Goal: Contribute content: Add original content to the website for others to see

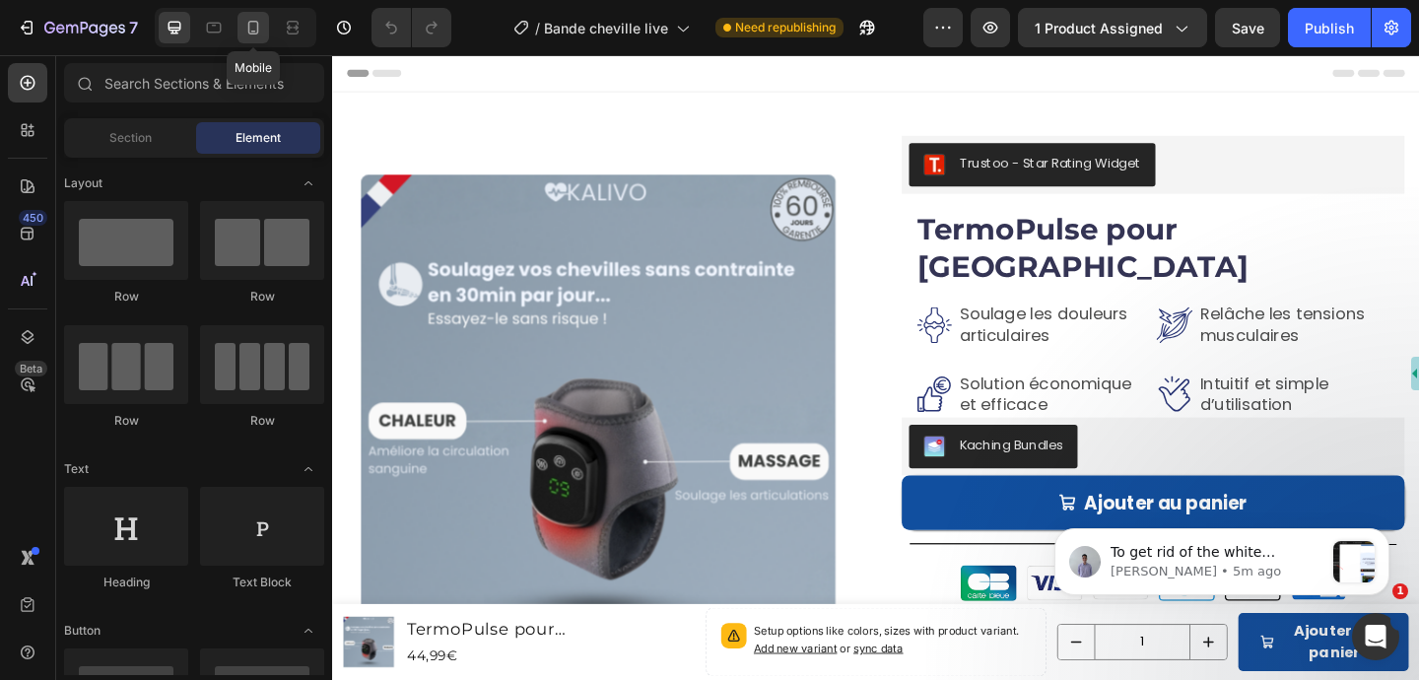
click at [252, 34] on icon at bounding box center [253, 28] width 20 height 20
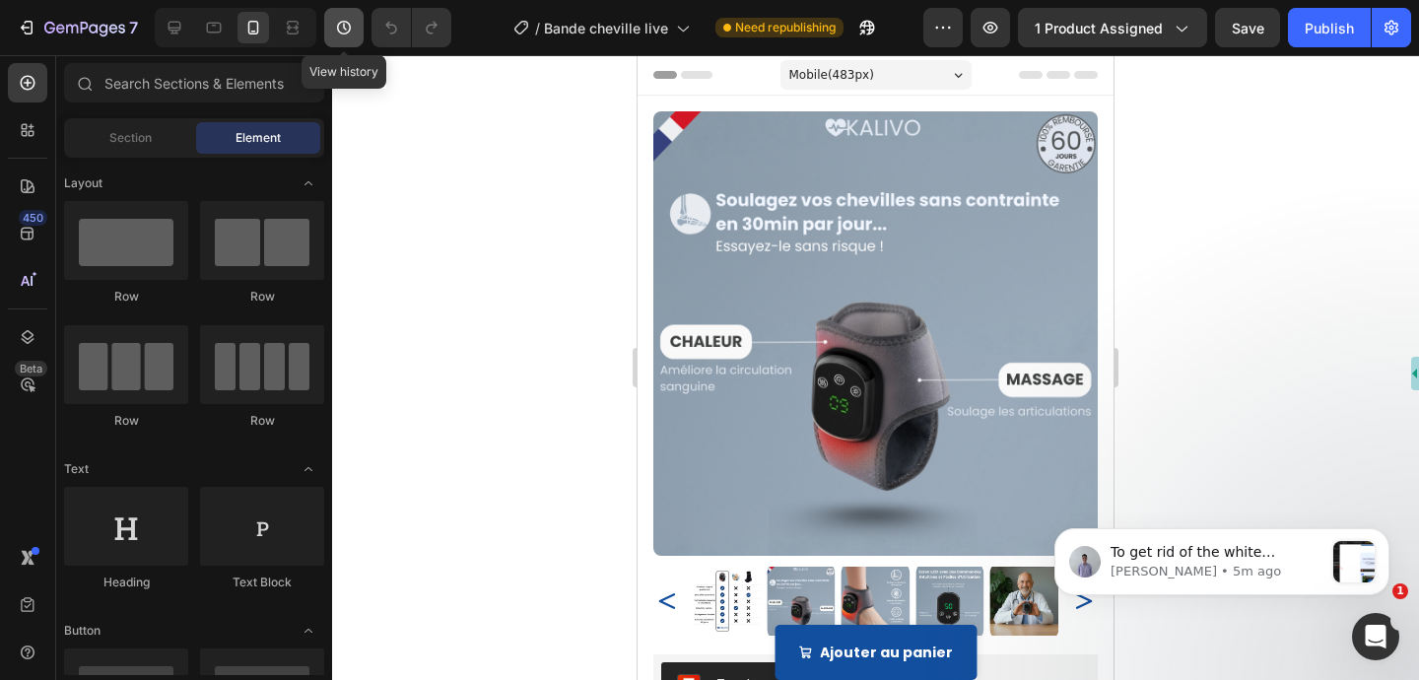
click at [352, 28] on icon "button" at bounding box center [344, 28] width 20 height 20
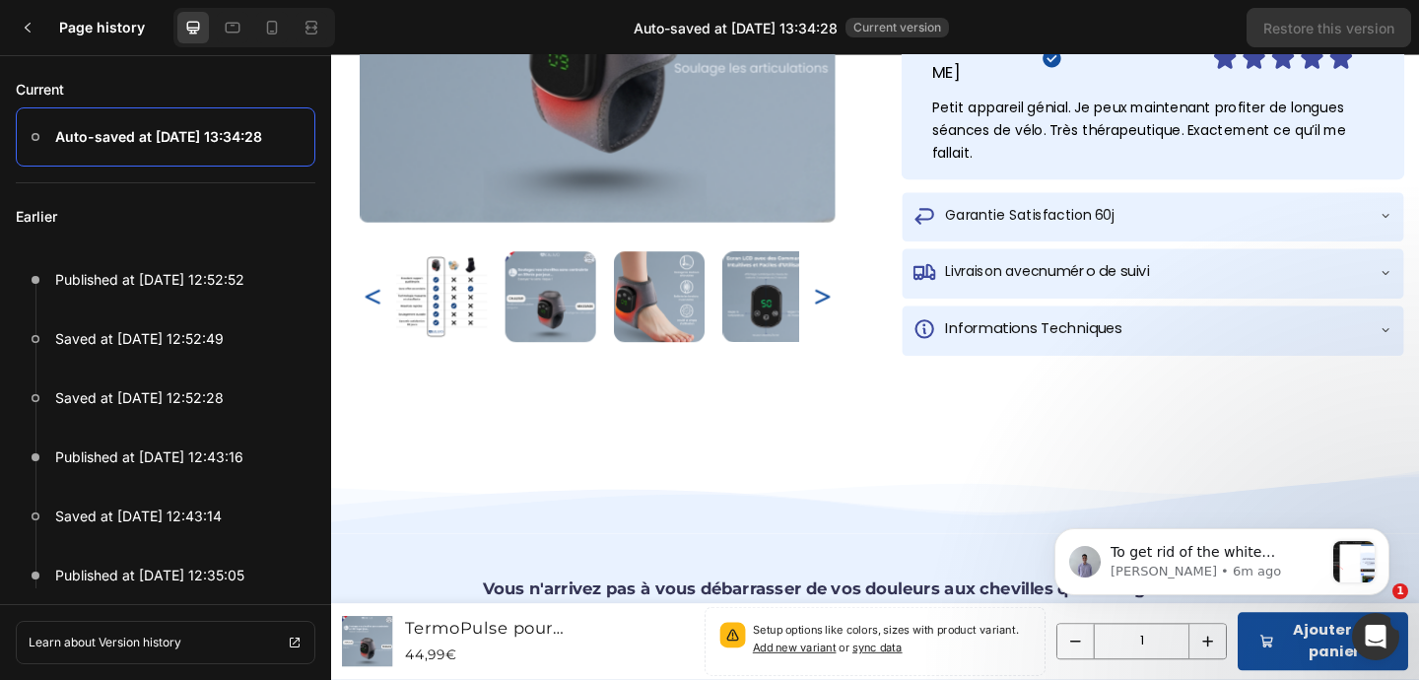
scroll to position [1138, 0]
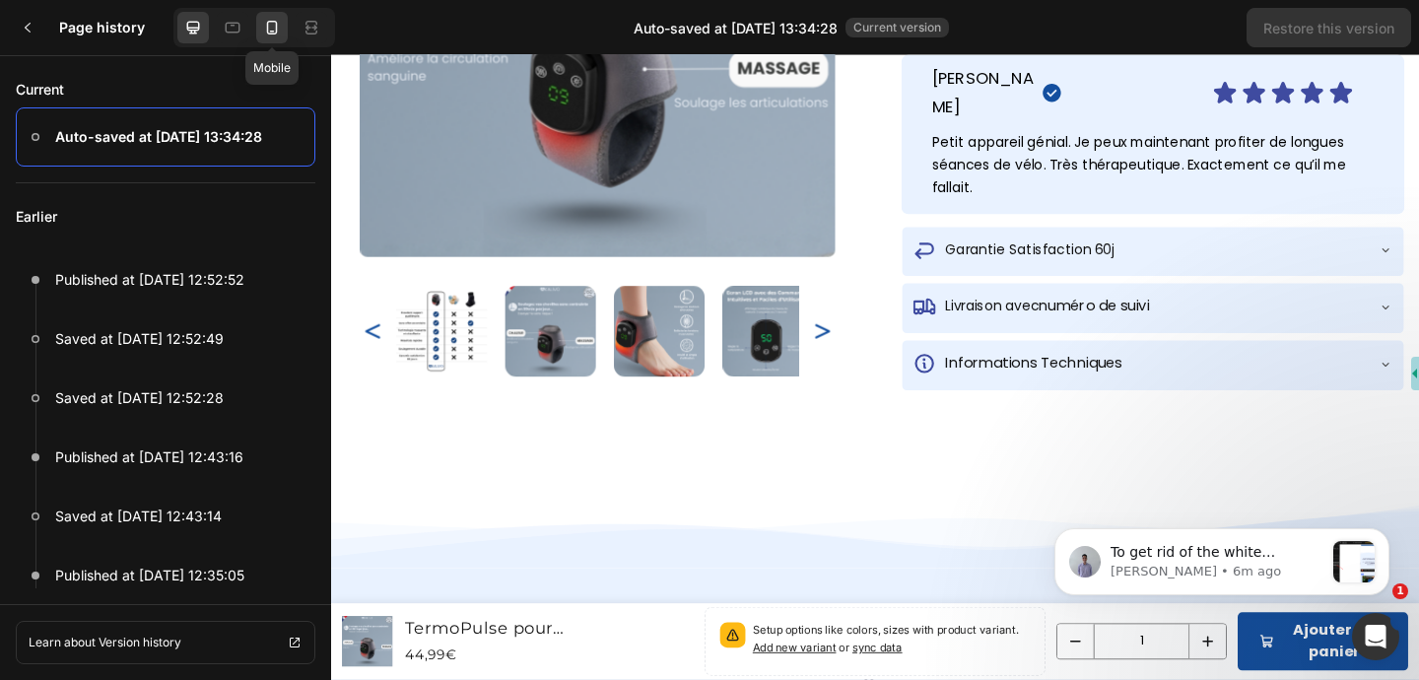
click at [269, 39] on div at bounding box center [272, 28] width 32 height 32
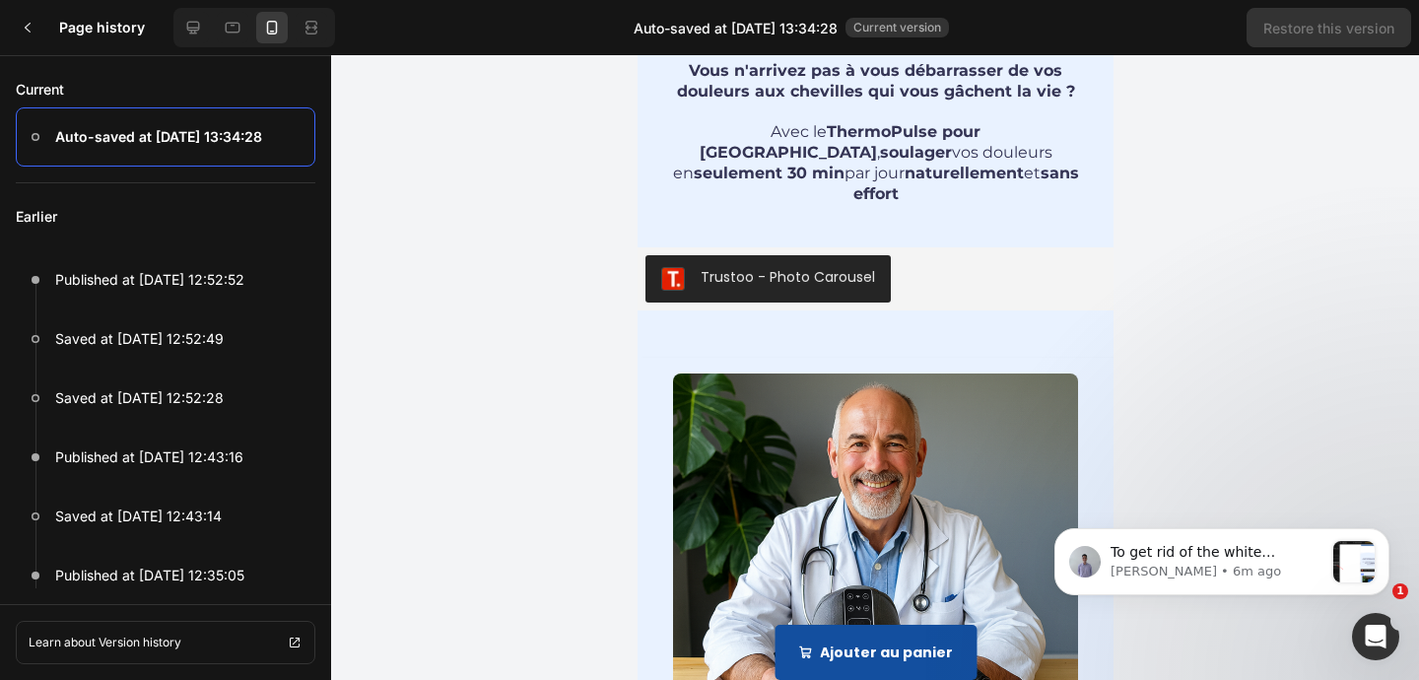
scroll to position [1679, 0]
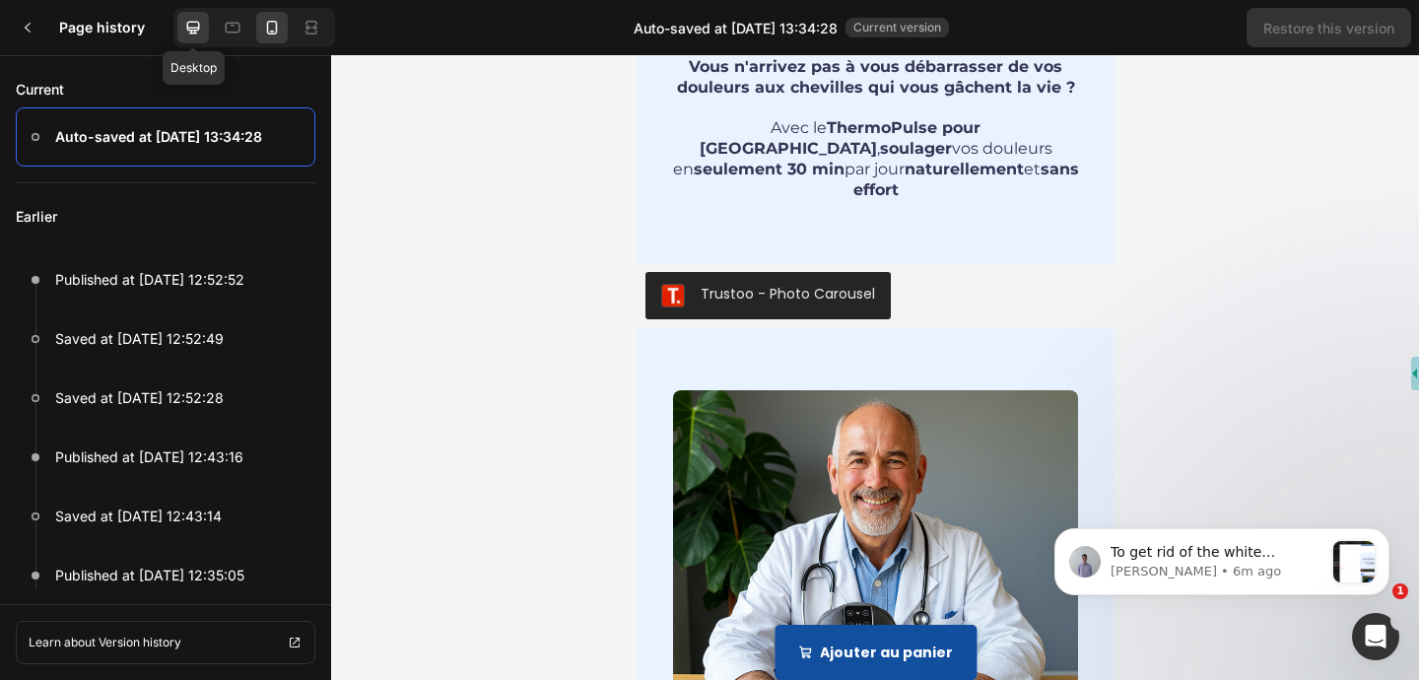
click at [190, 35] on icon at bounding box center [193, 28] width 20 height 20
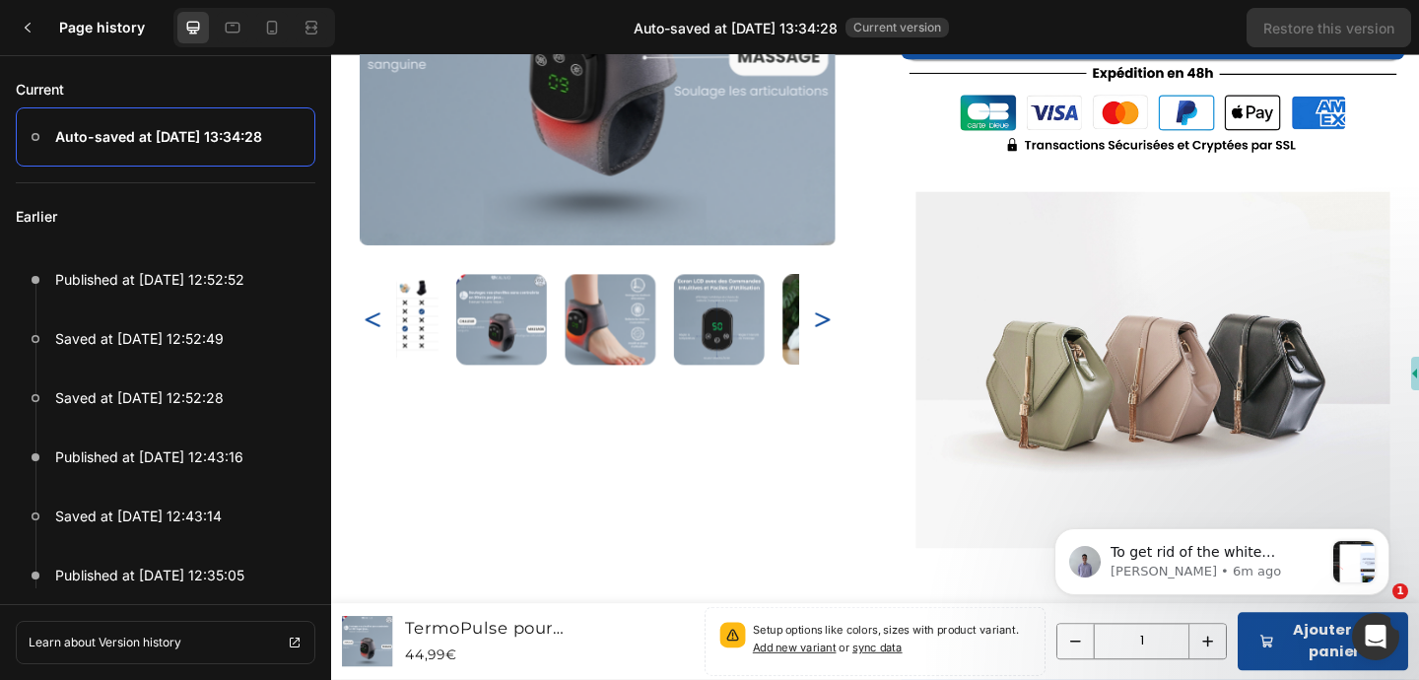
scroll to position [441, 0]
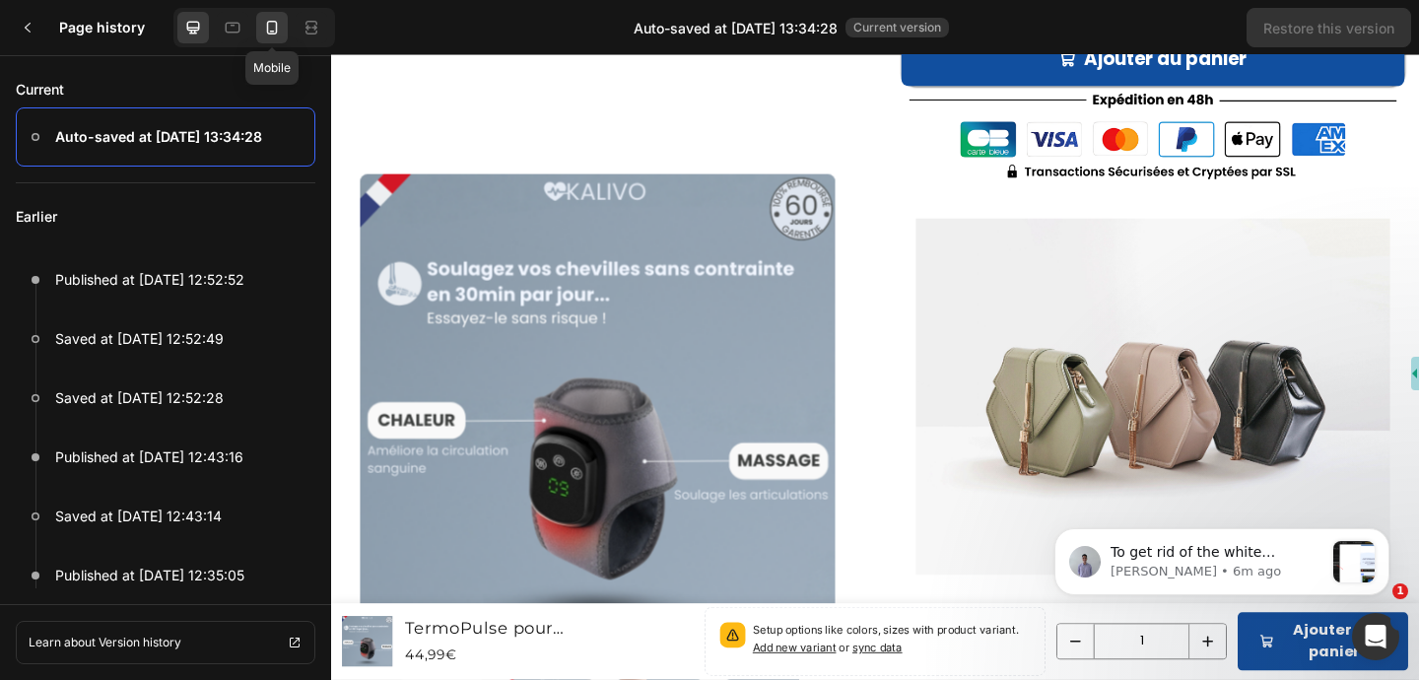
click at [267, 39] on div at bounding box center [272, 28] width 32 height 32
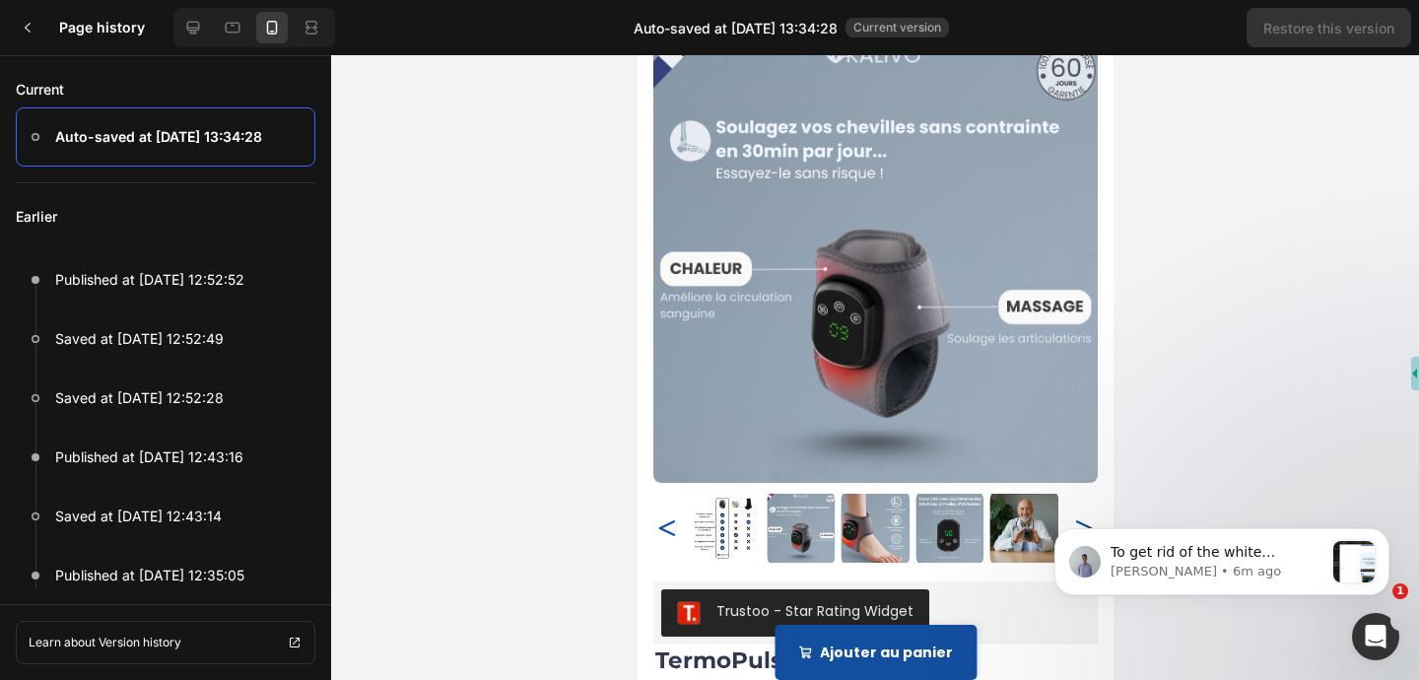
scroll to position [0, 0]
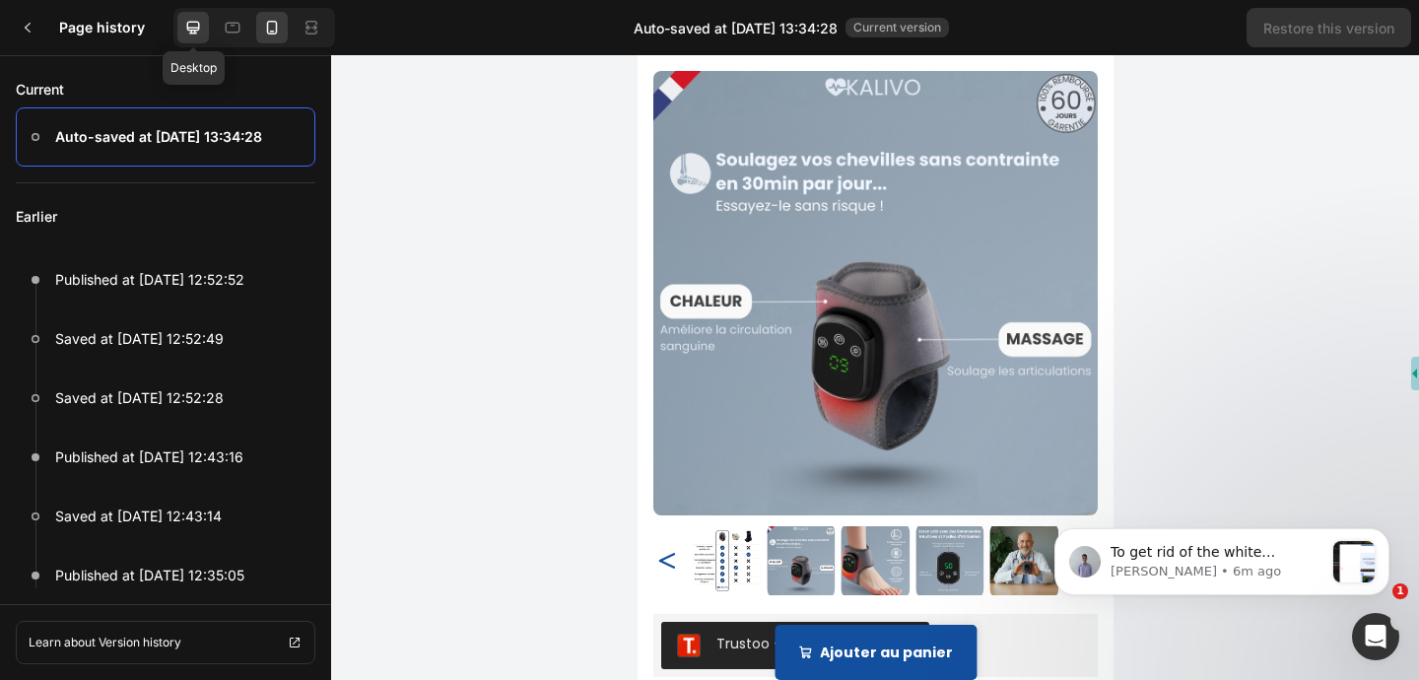
click at [196, 28] on icon at bounding box center [193, 28] width 13 height 13
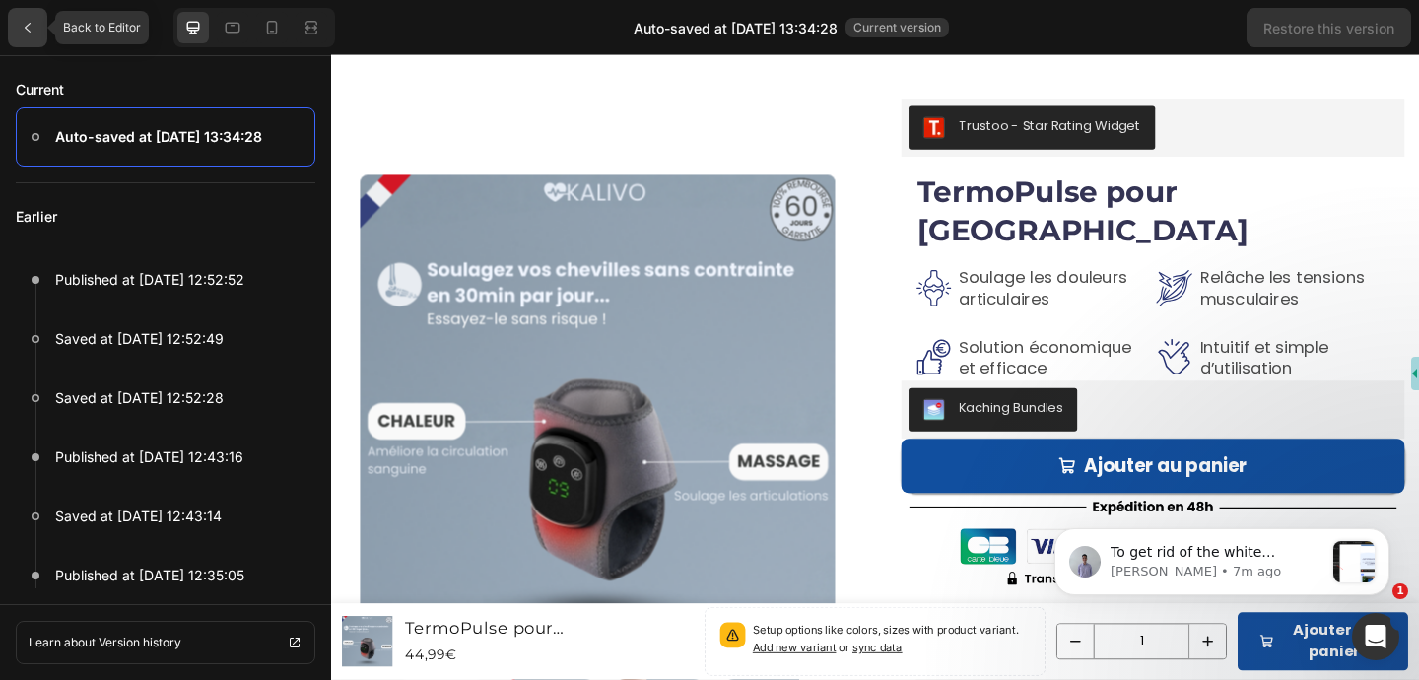
click at [31, 33] on icon at bounding box center [28, 28] width 16 height 16
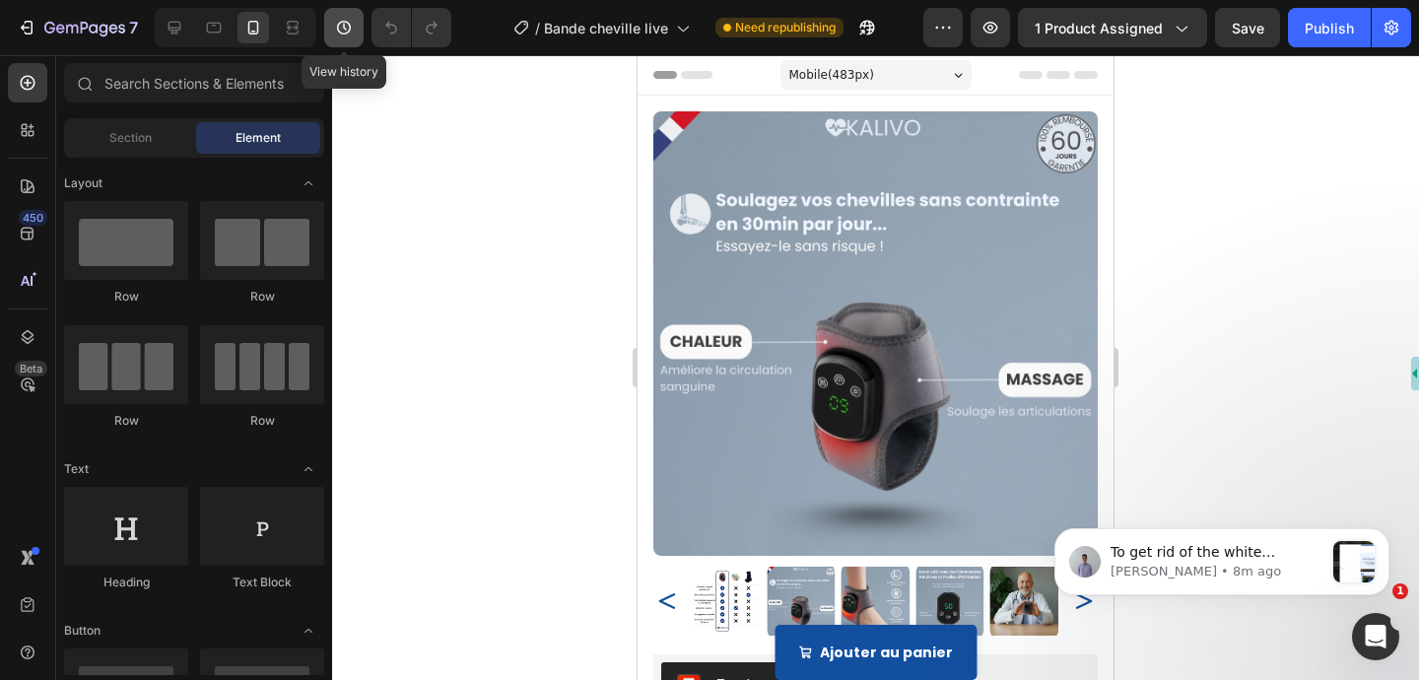
click at [337, 34] on icon "button" at bounding box center [344, 28] width 20 height 20
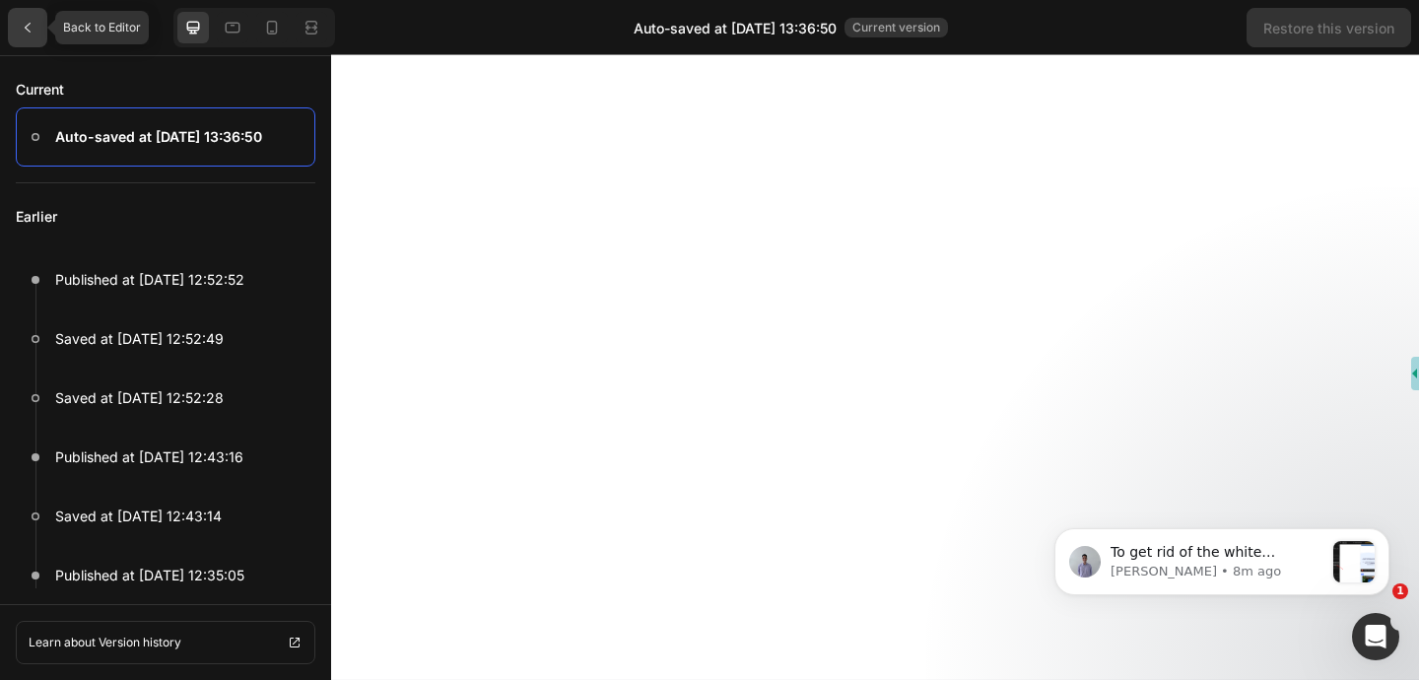
click at [37, 37] on div at bounding box center [27, 27] width 39 height 39
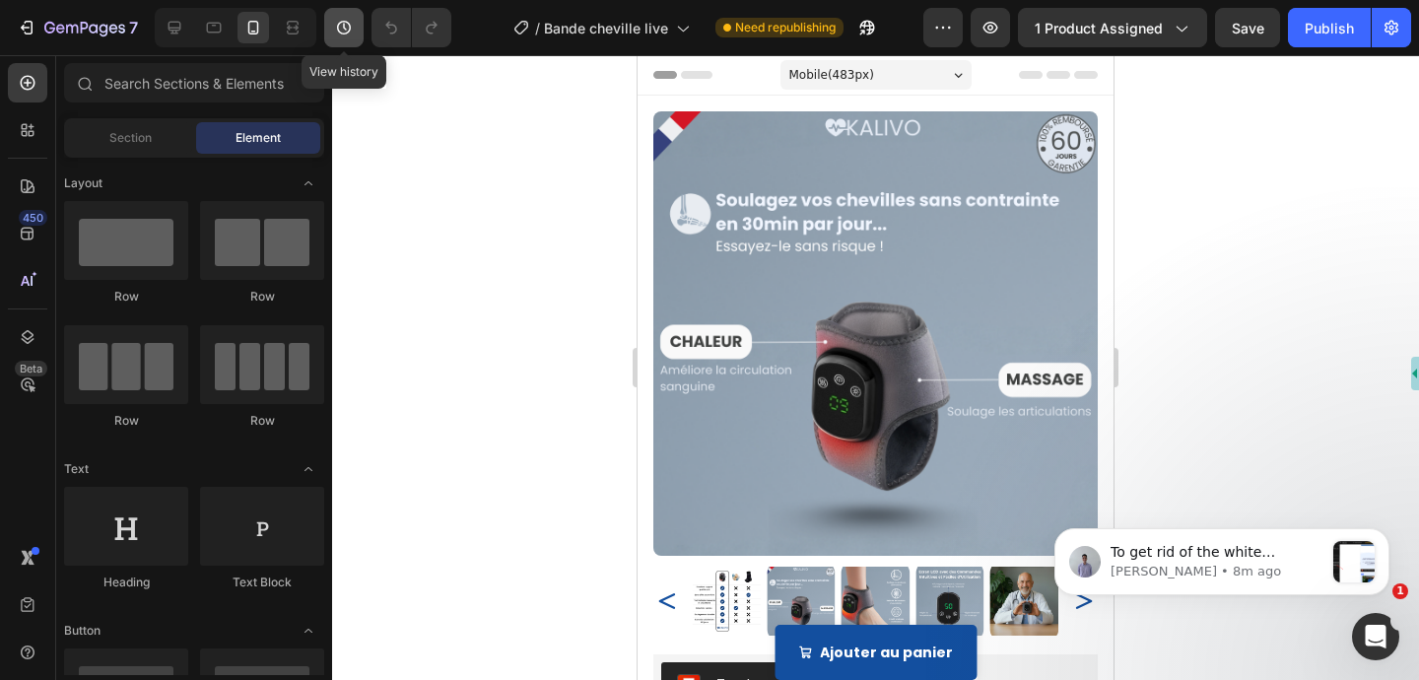
click at [347, 26] on icon "button" at bounding box center [344, 28] width 20 height 20
click at [339, 34] on icon "button" at bounding box center [344, 28] width 20 height 20
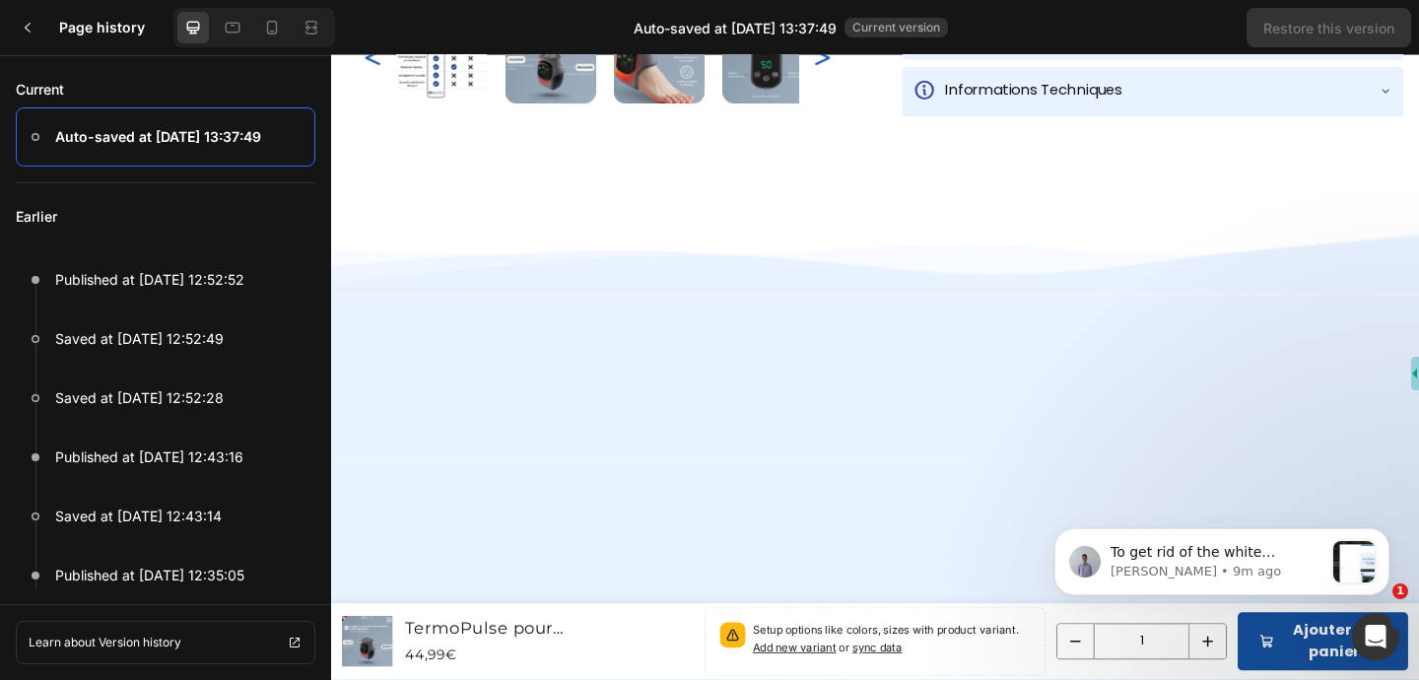
scroll to position [885, 0]
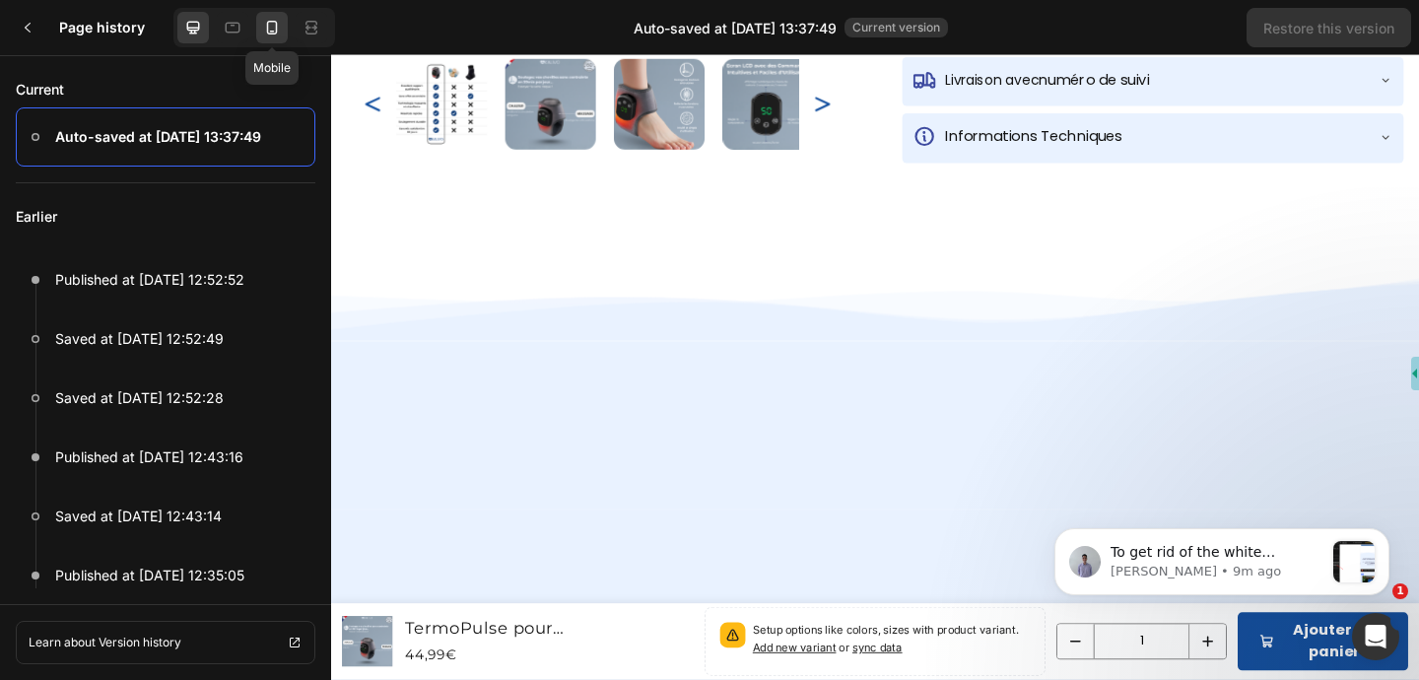
click at [275, 28] on icon at bounding box center [272, 28] width 11 height 14
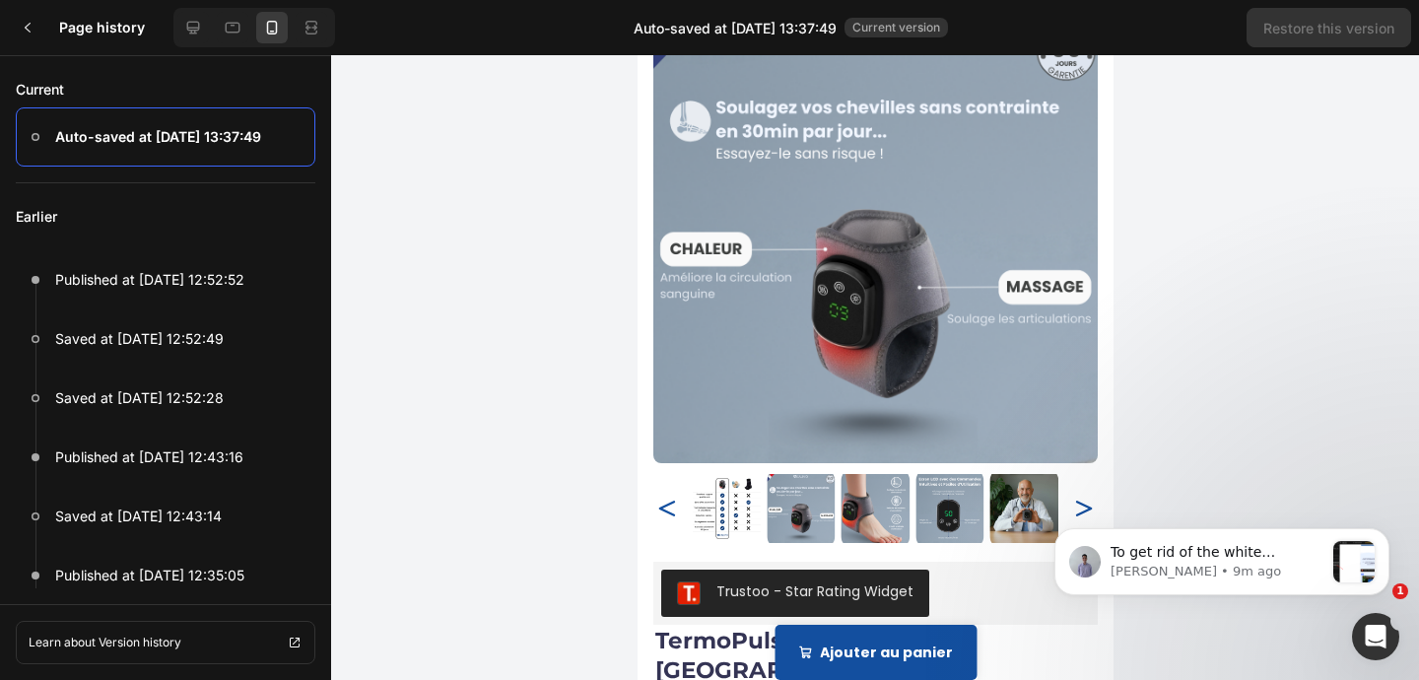
scroll to position [0, 0]
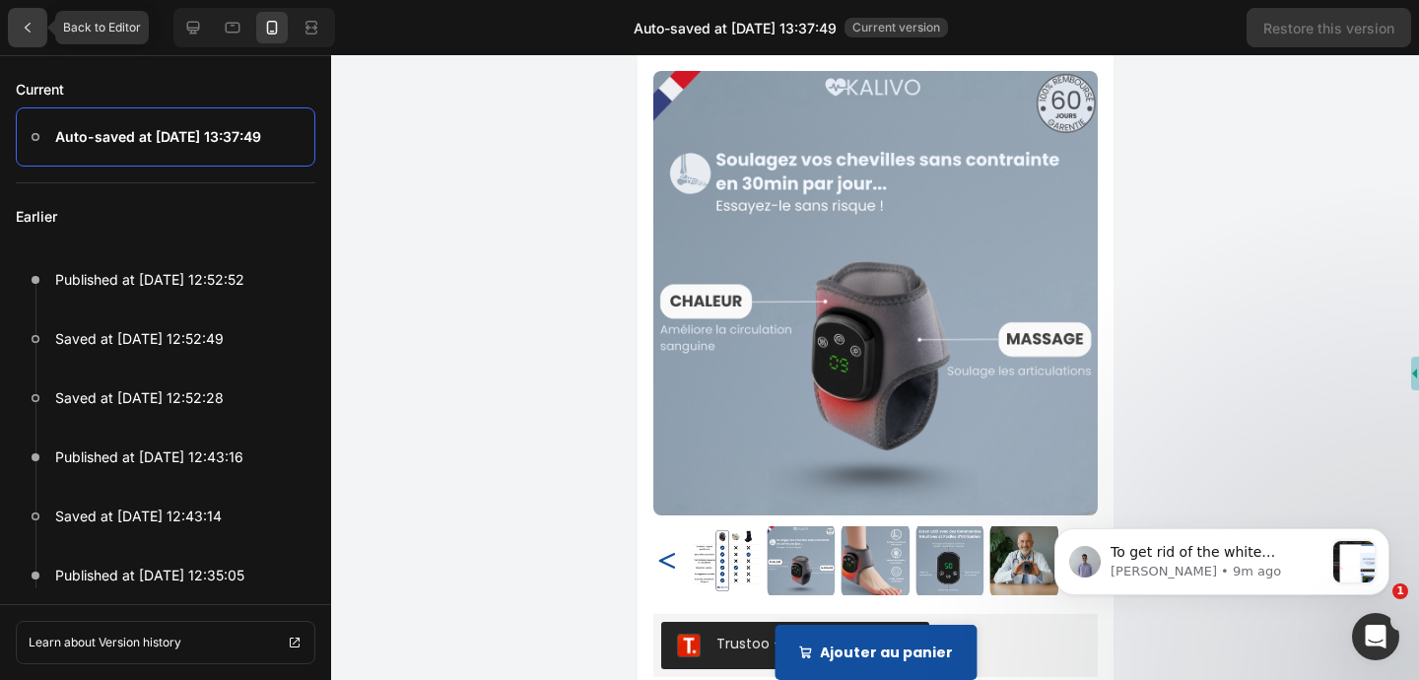
click at [27, 28] on icon at bounding box center [28, 28] width 16 height 16
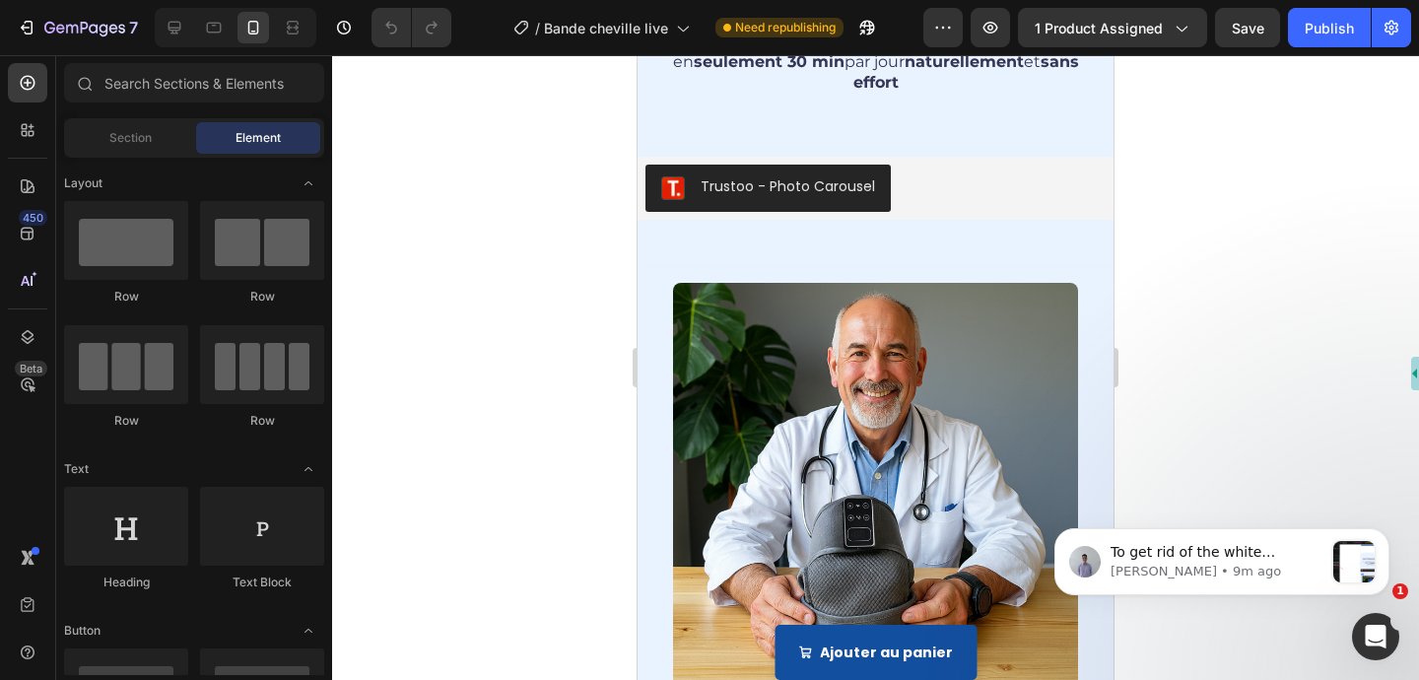
scroll to position [1911, 0]
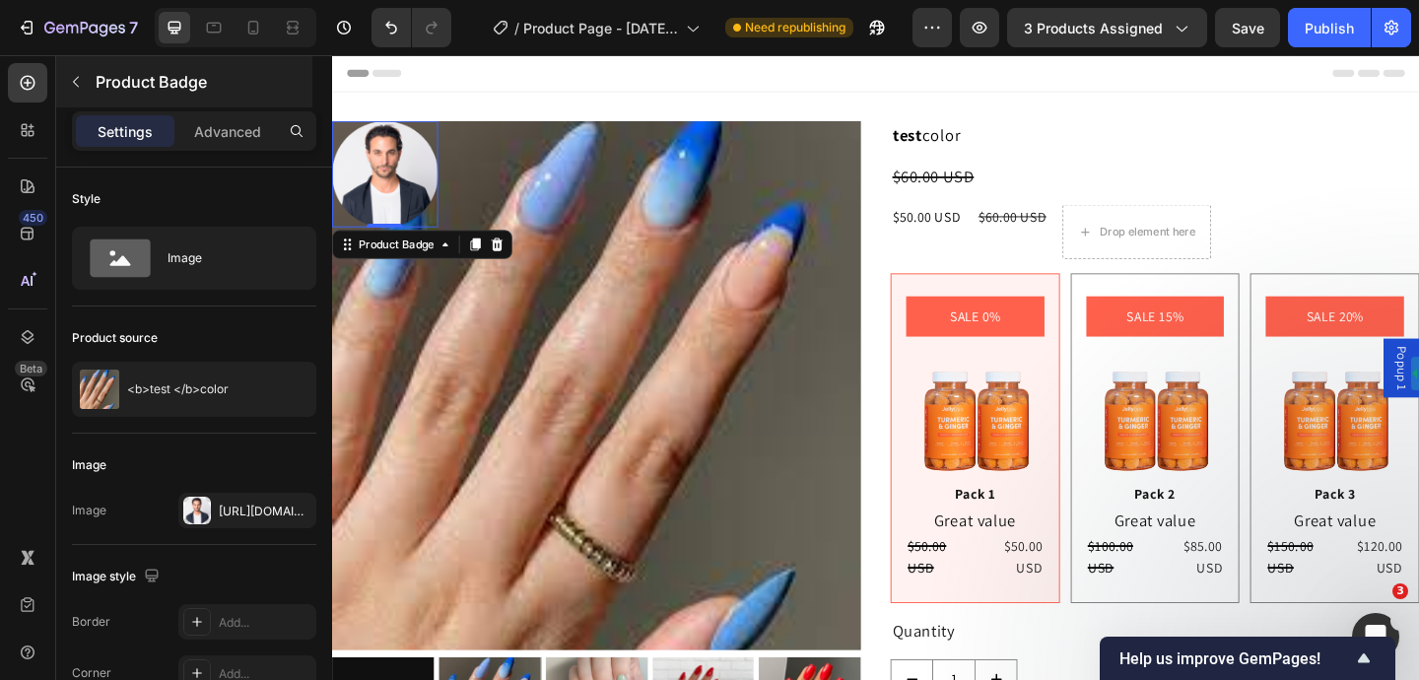
scroll to position [131, 0]
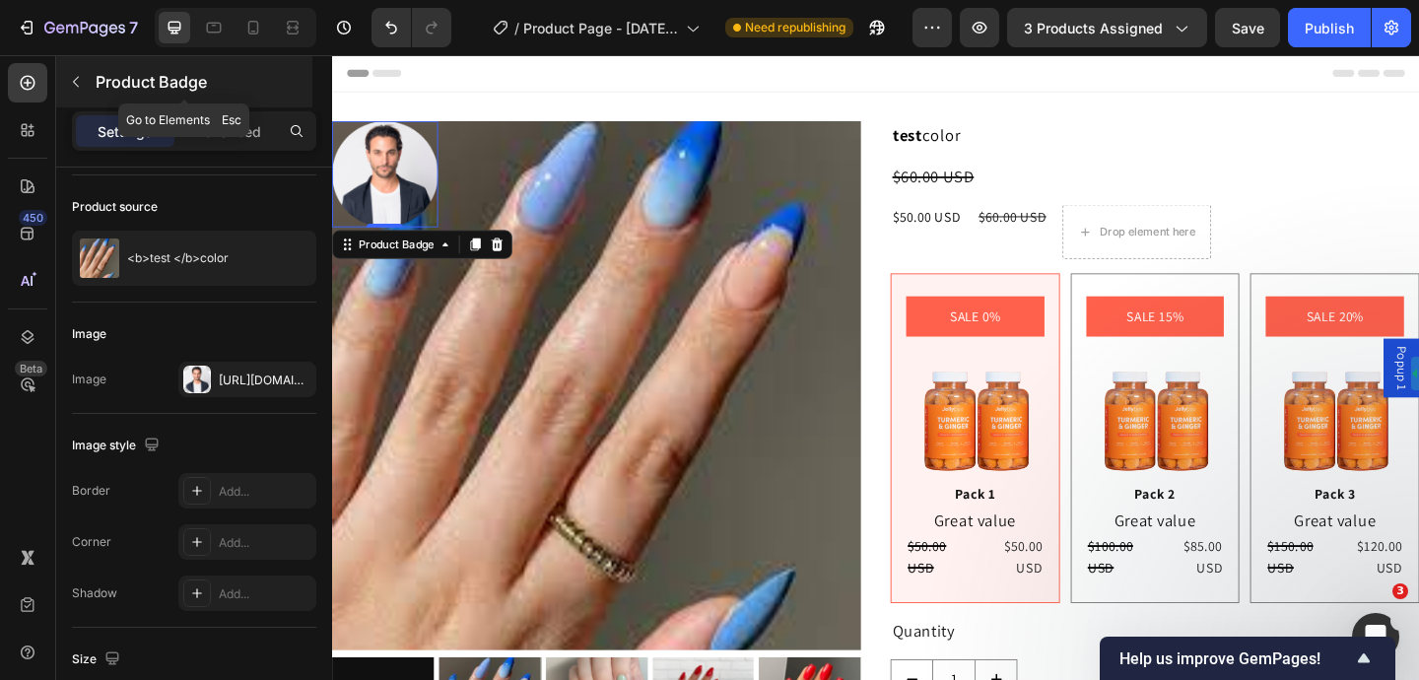
click at [71, 75] on icon "button" at bounding box center [76, 82] width 16 height 16
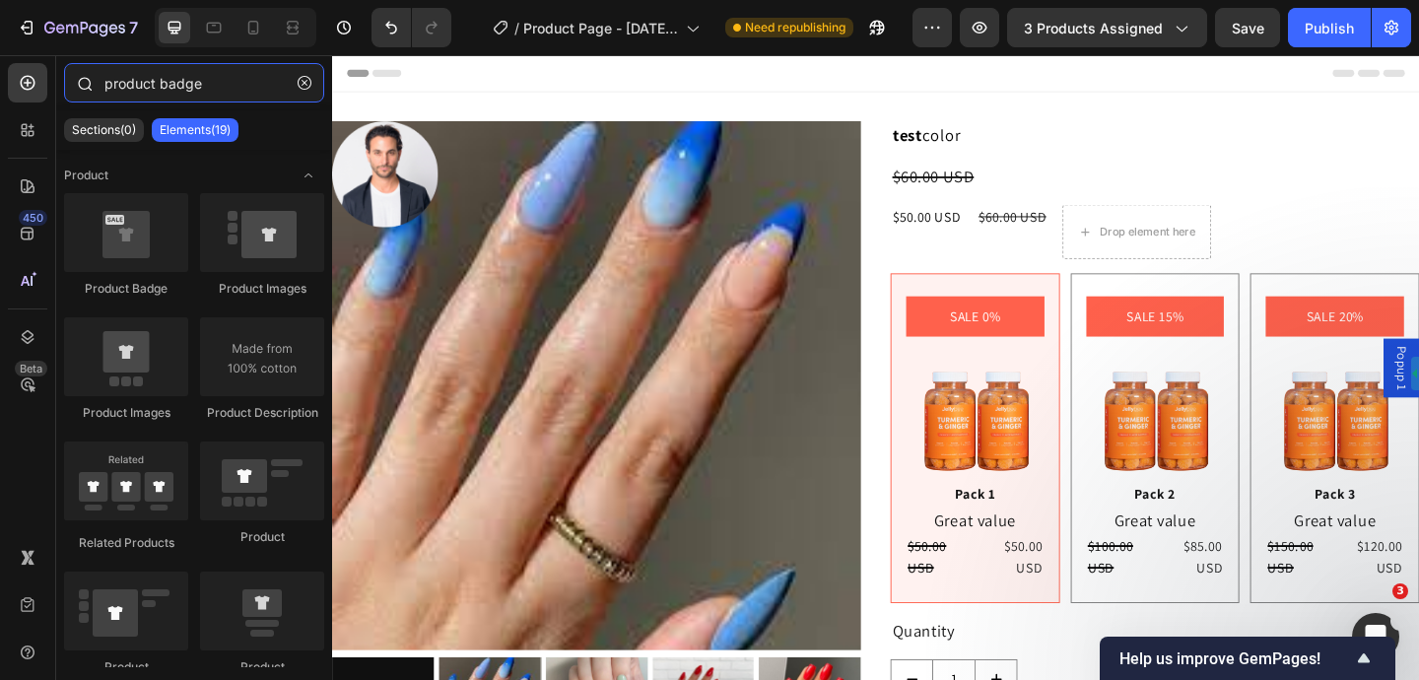
click at [182, 83] on input "product badge" at bounding box center [194, 82] width 260 height 39
click at [302, 85] on icon "button" at bounding box center [305, 83] width 6 height 6
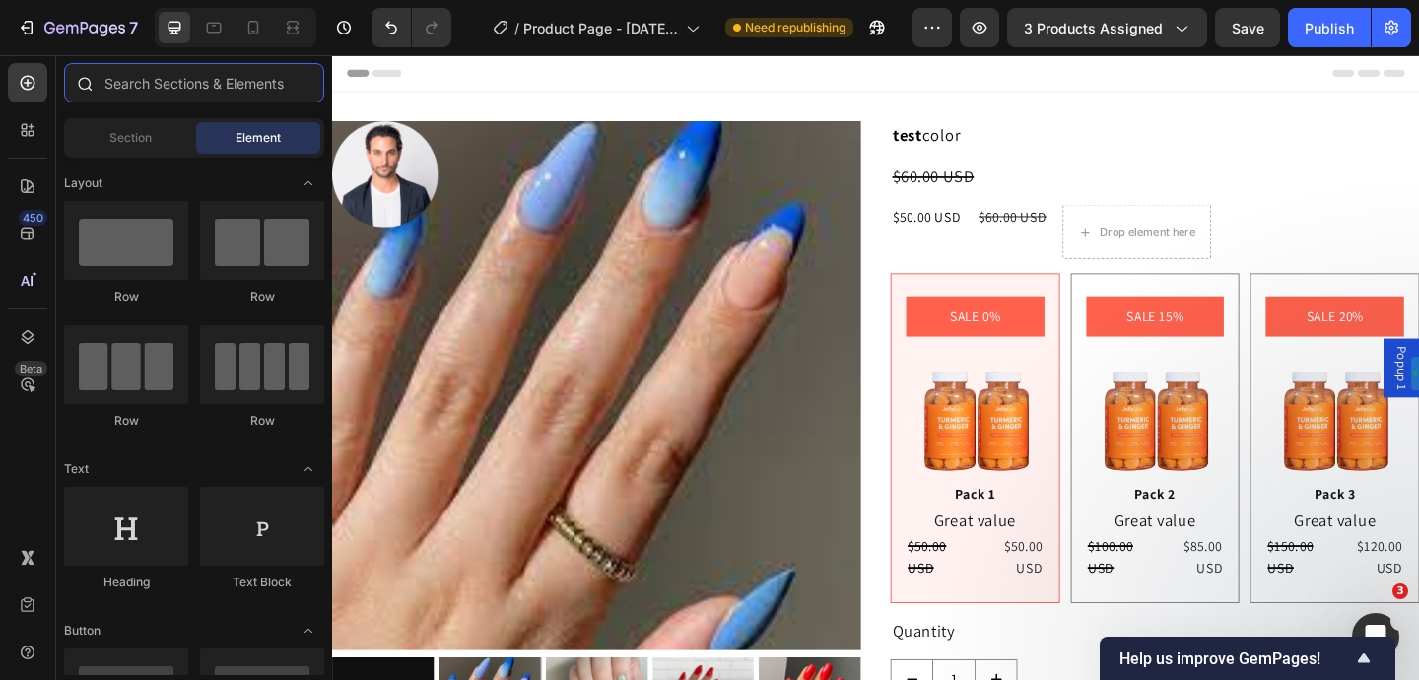
click at [202, 83] on input "text" at bounding box center [194, 82] width 260 height 39
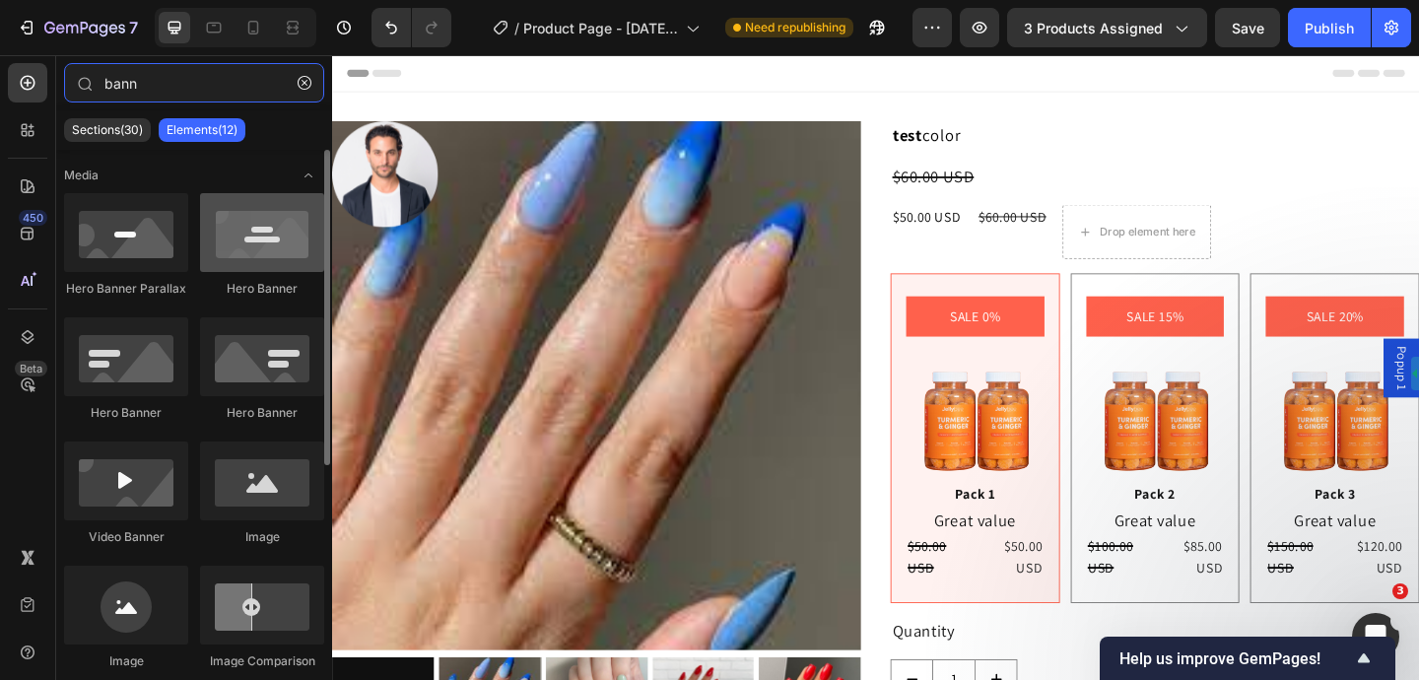
type input "bann"
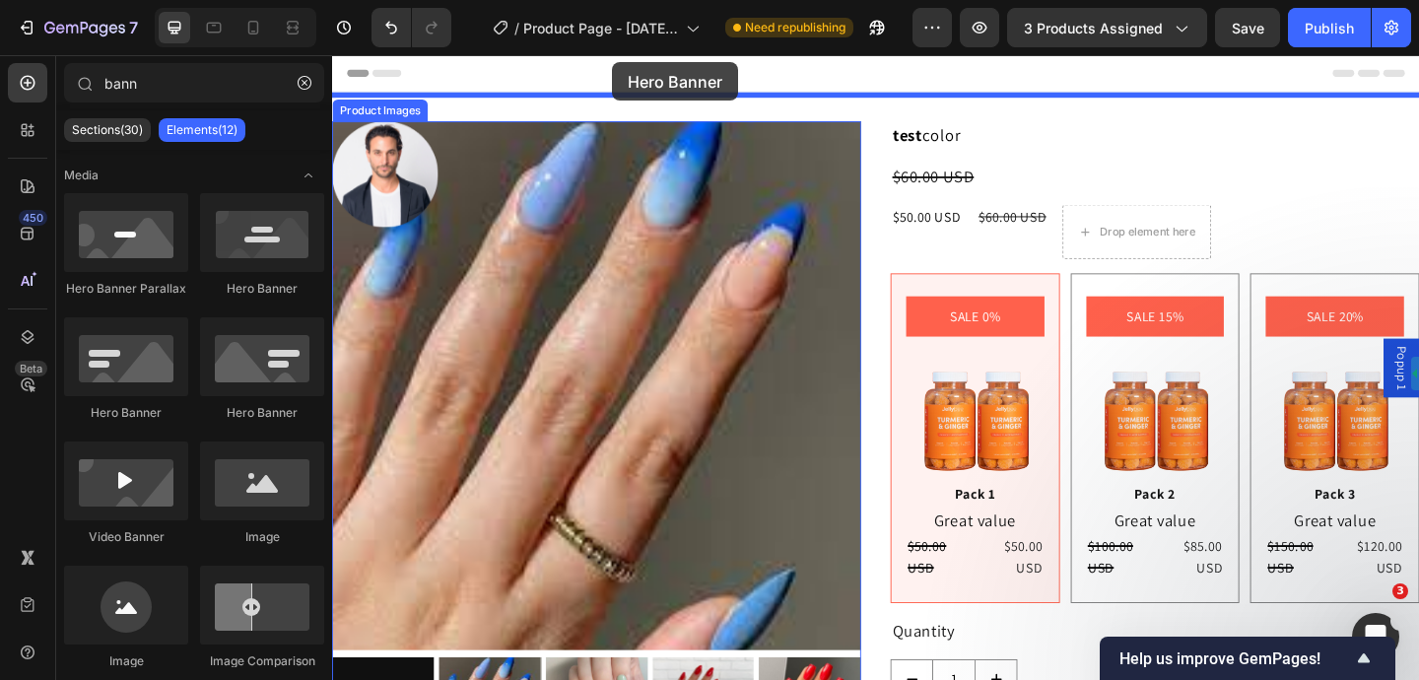
drag, startPoint x: 603, startPoint y: 289, endPoint x: 642, endPoint y: 92, distance: 201.0
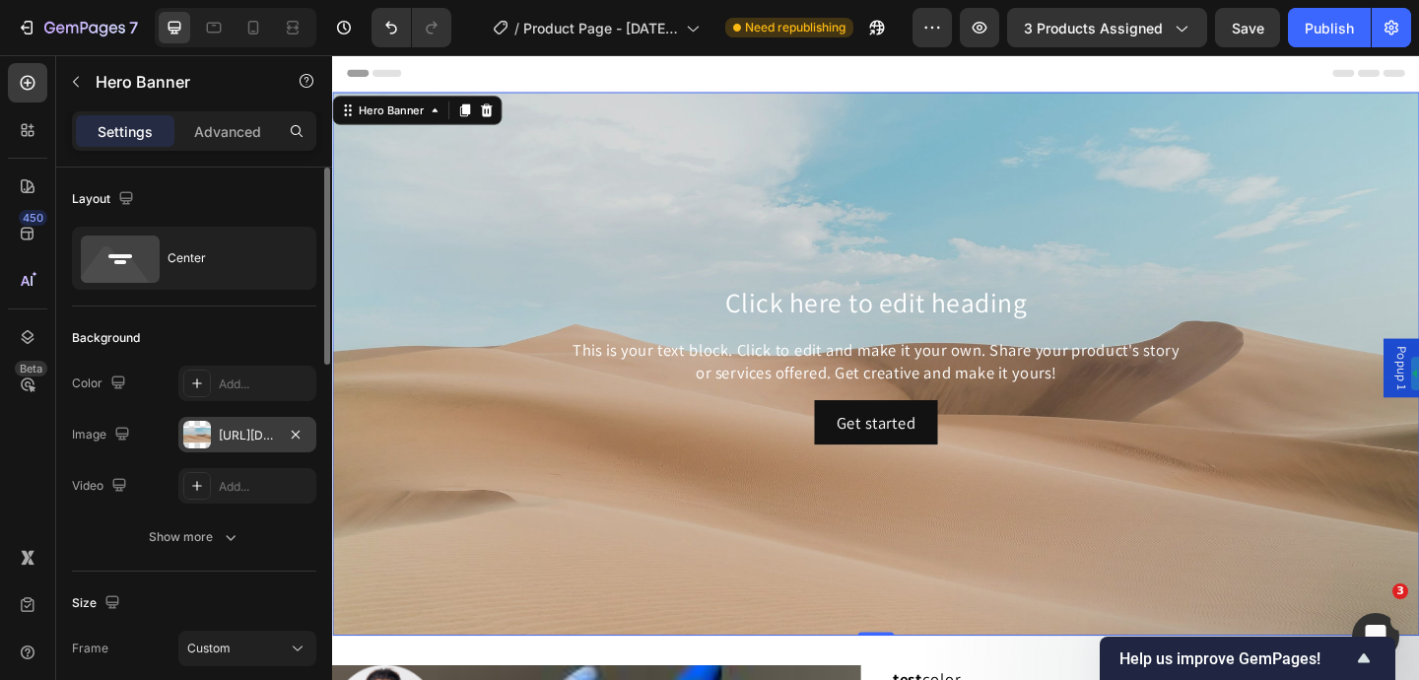
click at [249, 436] on div "[URL][DOMAIN_NAME]" at bounding box center [247, 436] width 57 height 18
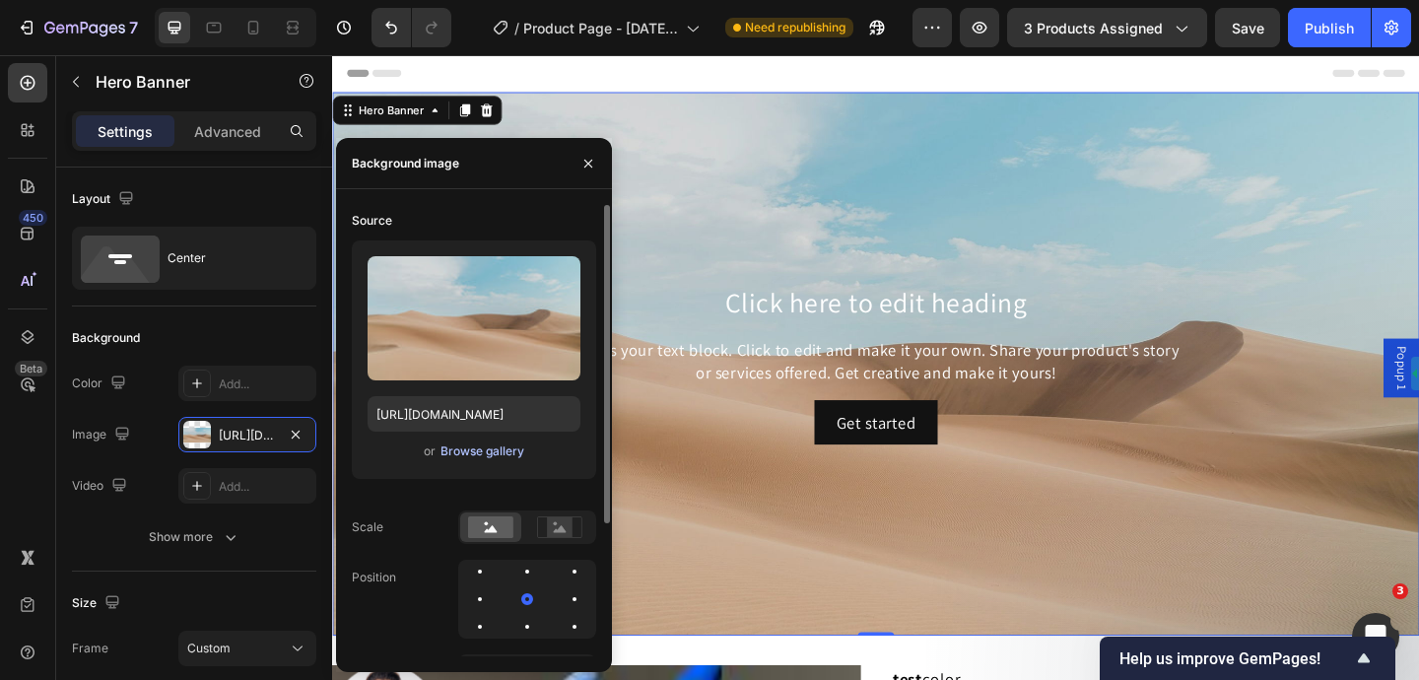
click at [499, 455] on div "Browse gallery" at bounding box center [482, 451] width 84 height 18
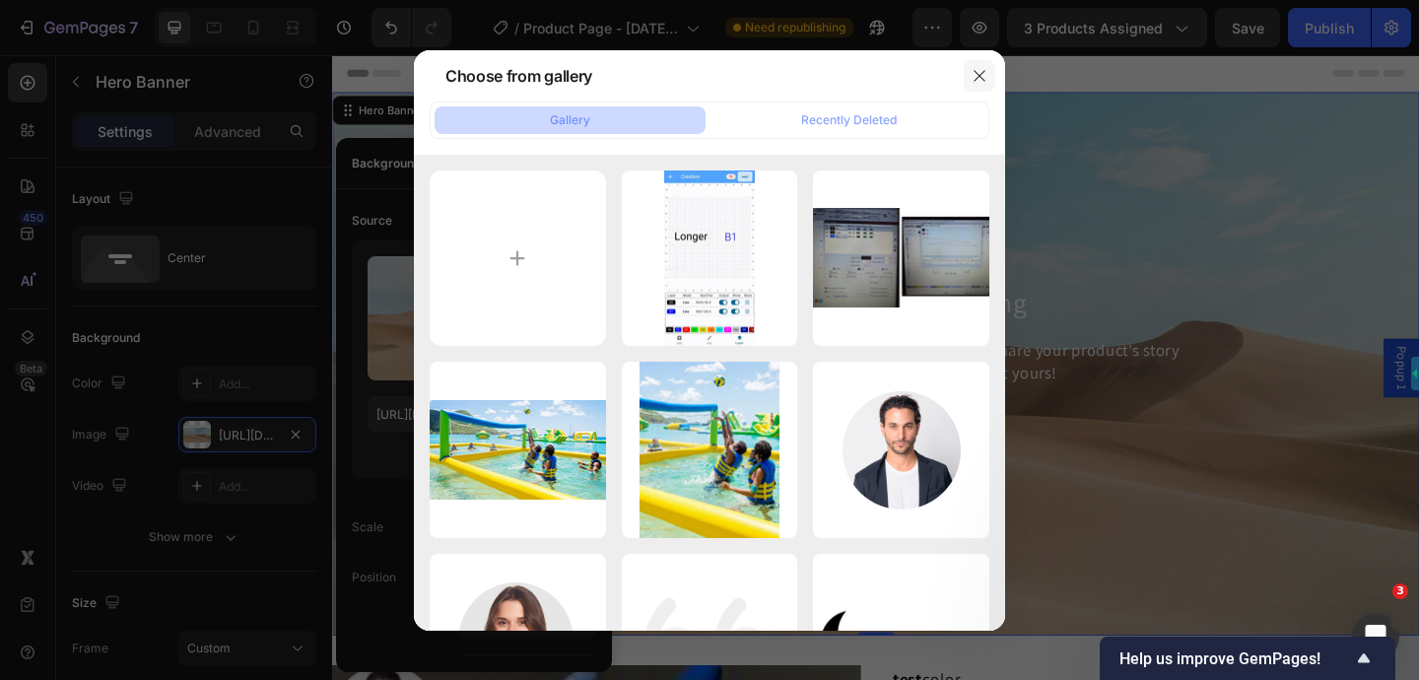
click at [979, 73] on icon "button" at bounding box center [980, 76] width 16 height 16
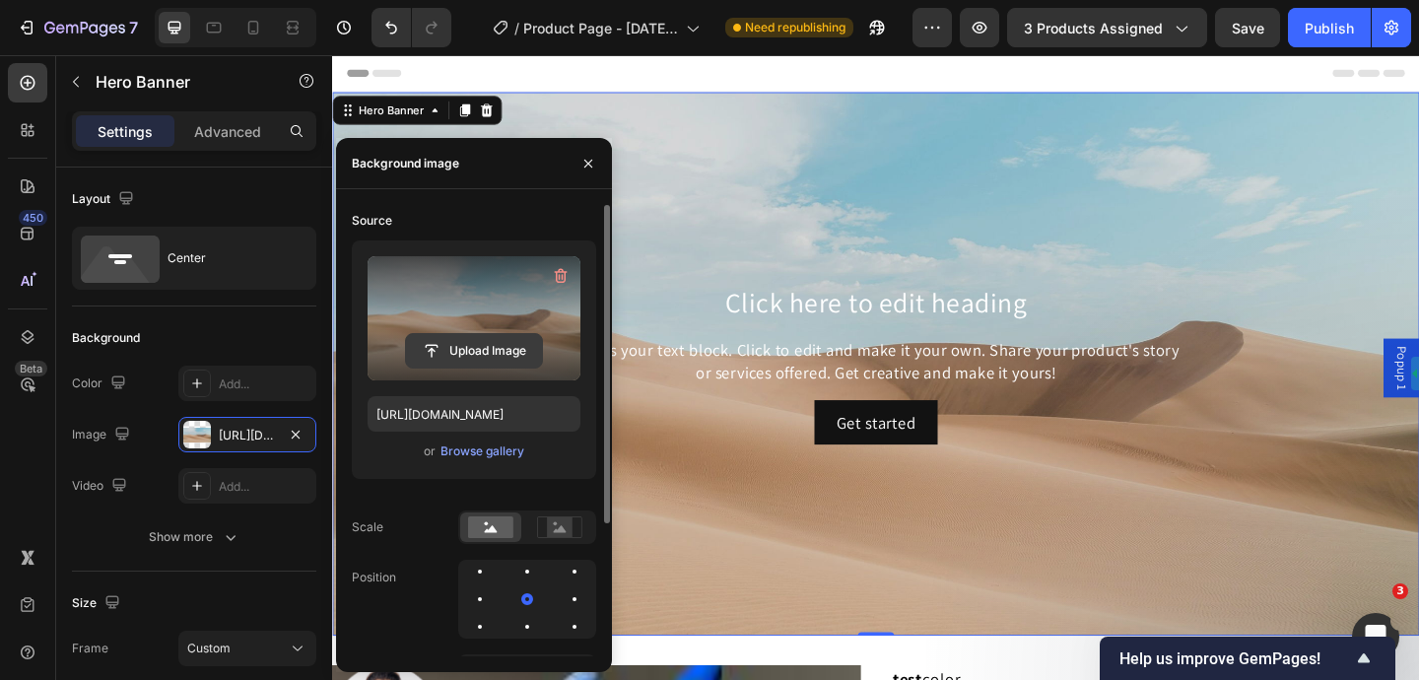
click at [456, 347] on input "file" at bounding box center [474, 351] width 136 height 34
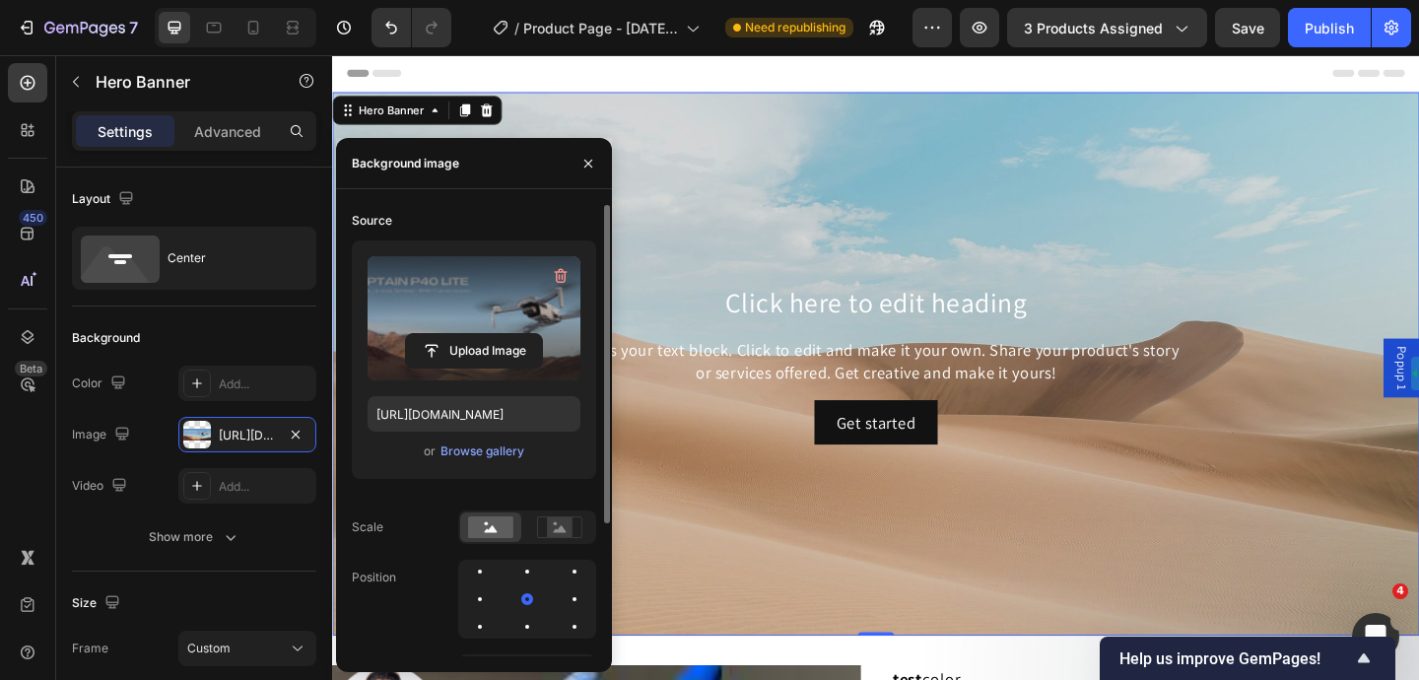
type input "[URL][DOMAIN_NAME]"
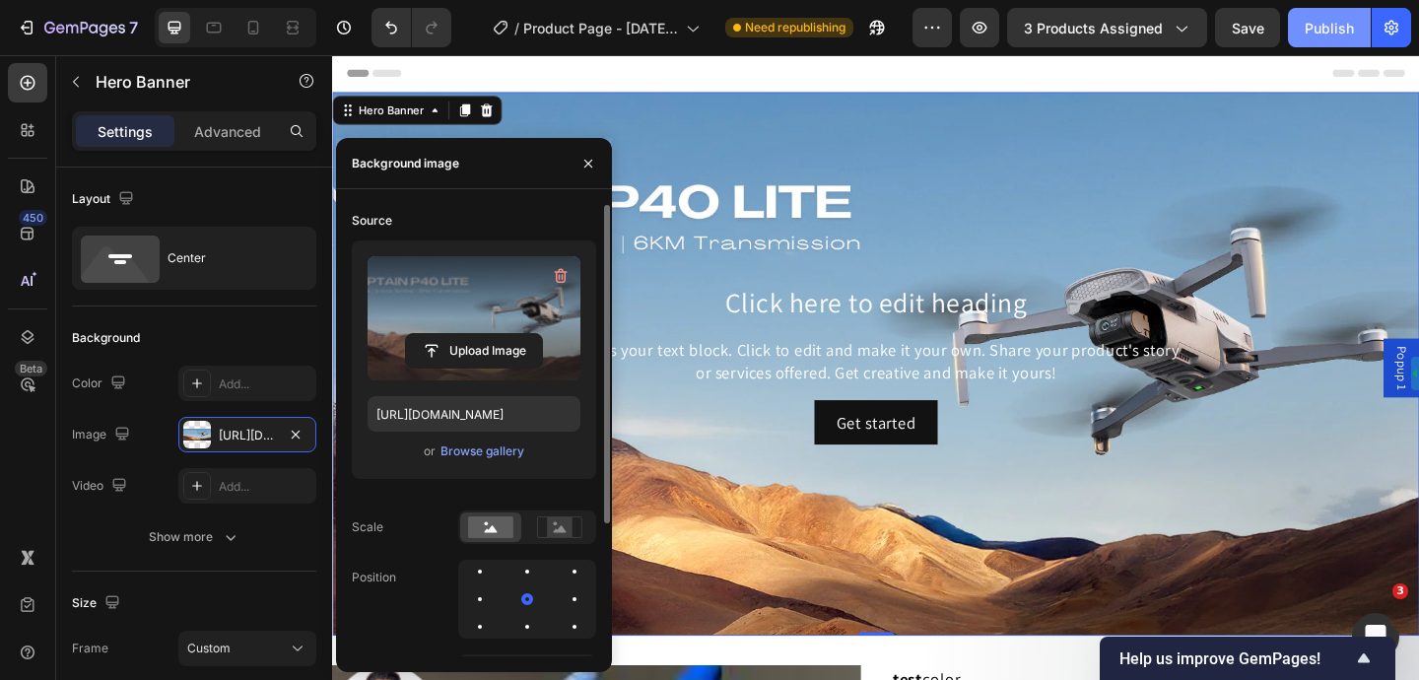
click at [1318, 37] on button "Publish" at bounding box center [1329, 27] width 83 height 39
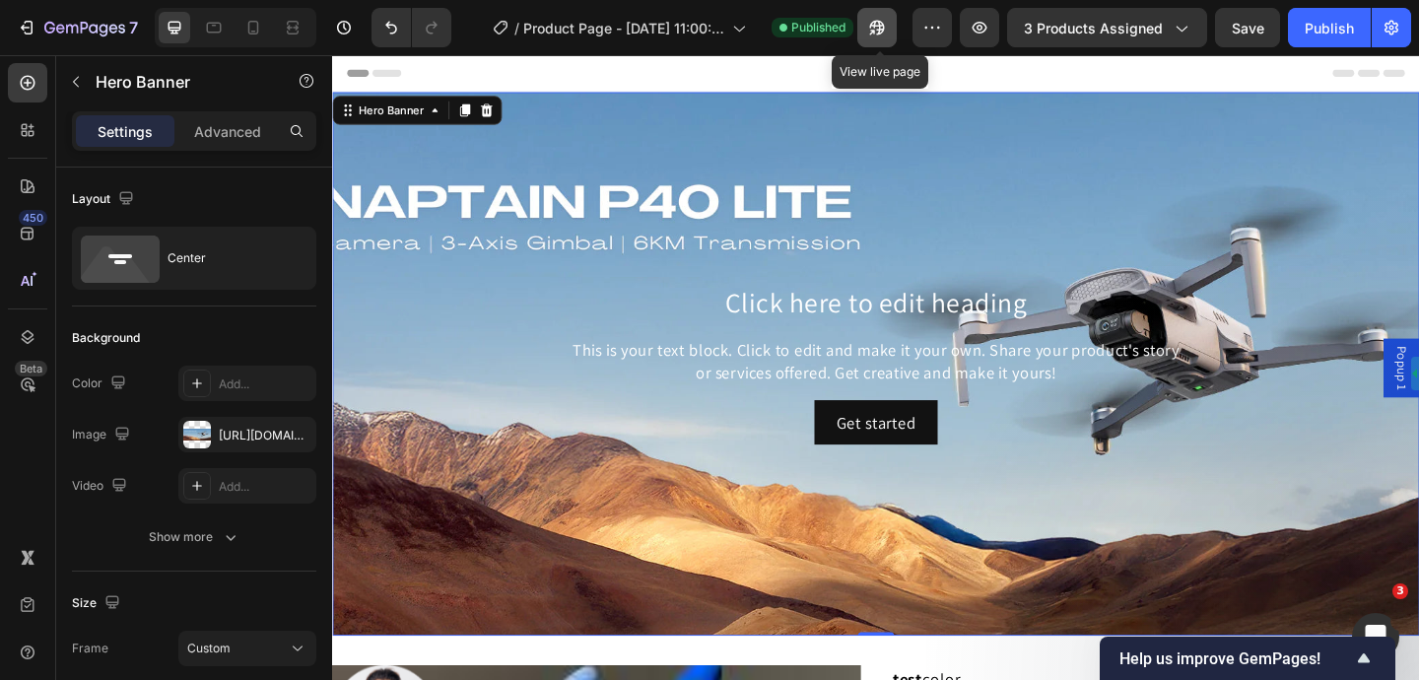
click at [881, 33] on icon "button" at bounding box center [877, 28] width 15 height 15
click at [846, 314] on h2 "Click here to edit heading" at bounding box center [923, 325] width 1151 height 42
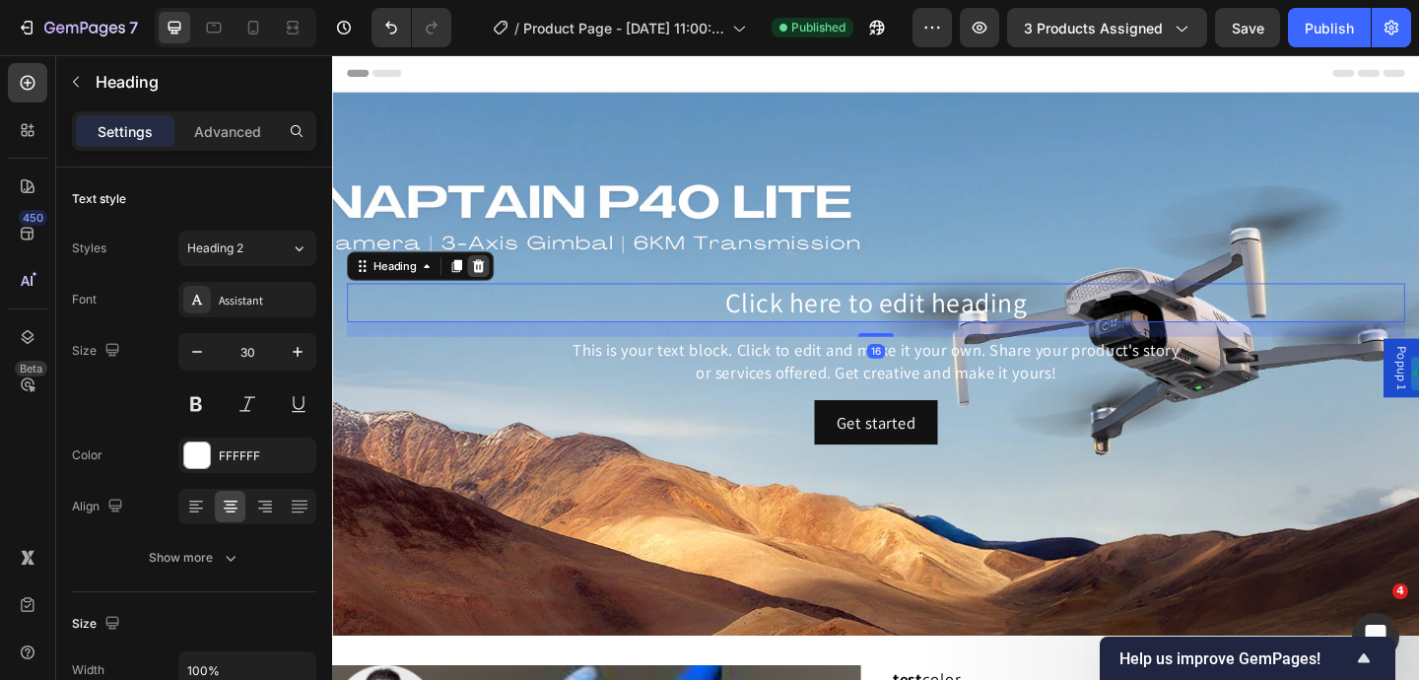
click at [495, 285] on icon at bounding box center [491, 285] width 13 height 14
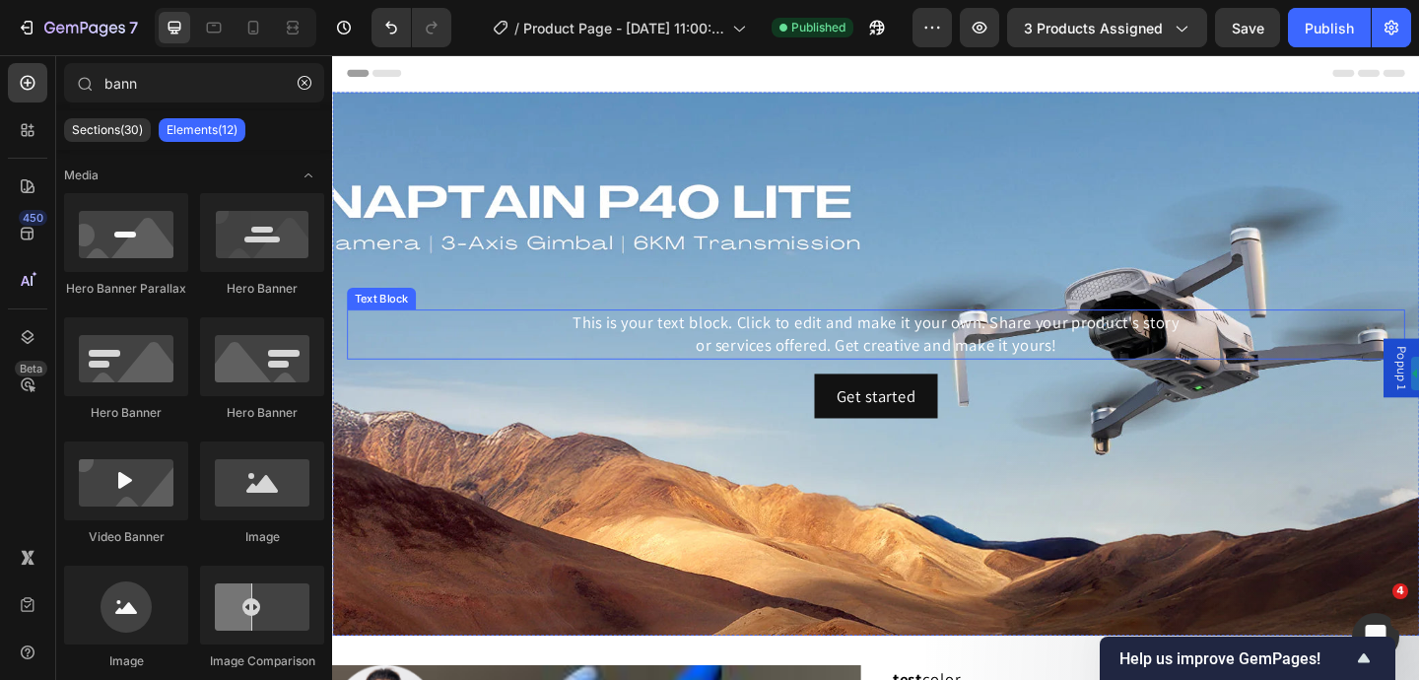
click at [903, 356] on div "This is your text block. Click to edit and make it your own. Share your product…" at bounding box center [923, 358] width 1151 height 53
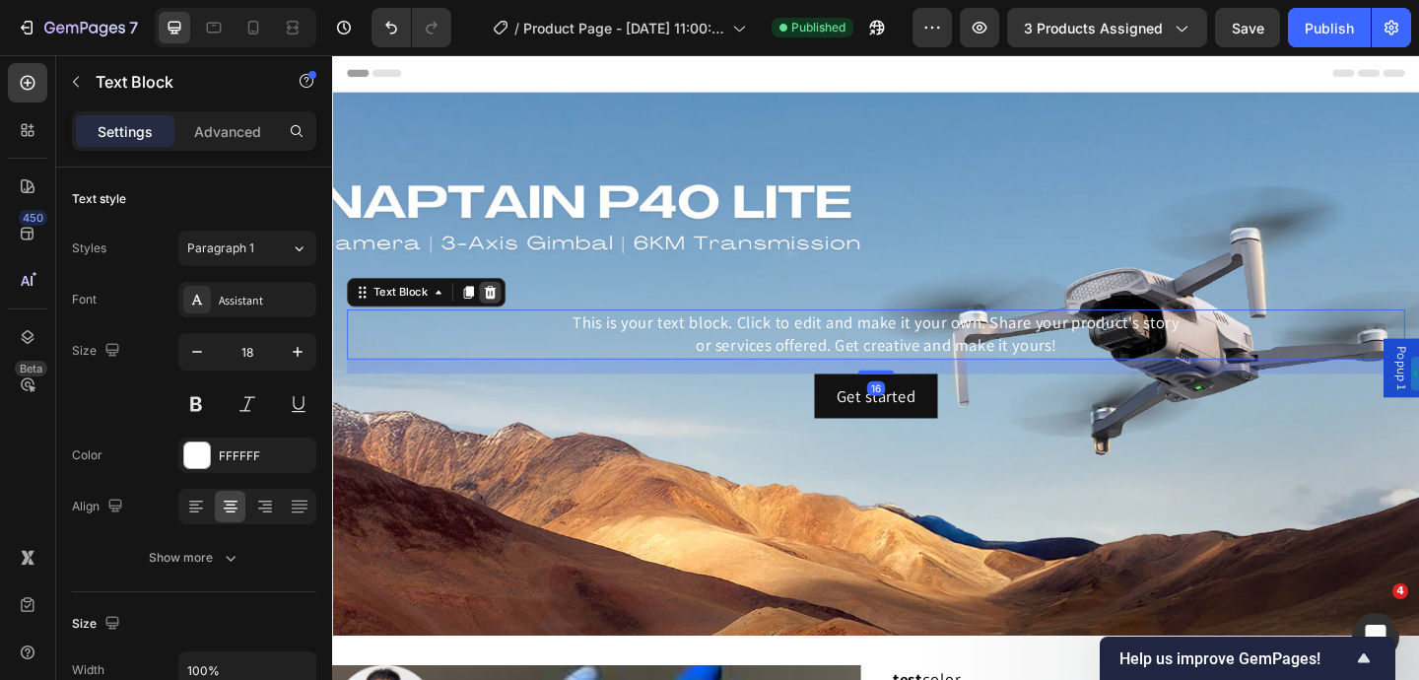
click at [501, 306] on icon at bounding box center [504, 313] width 13 height 14
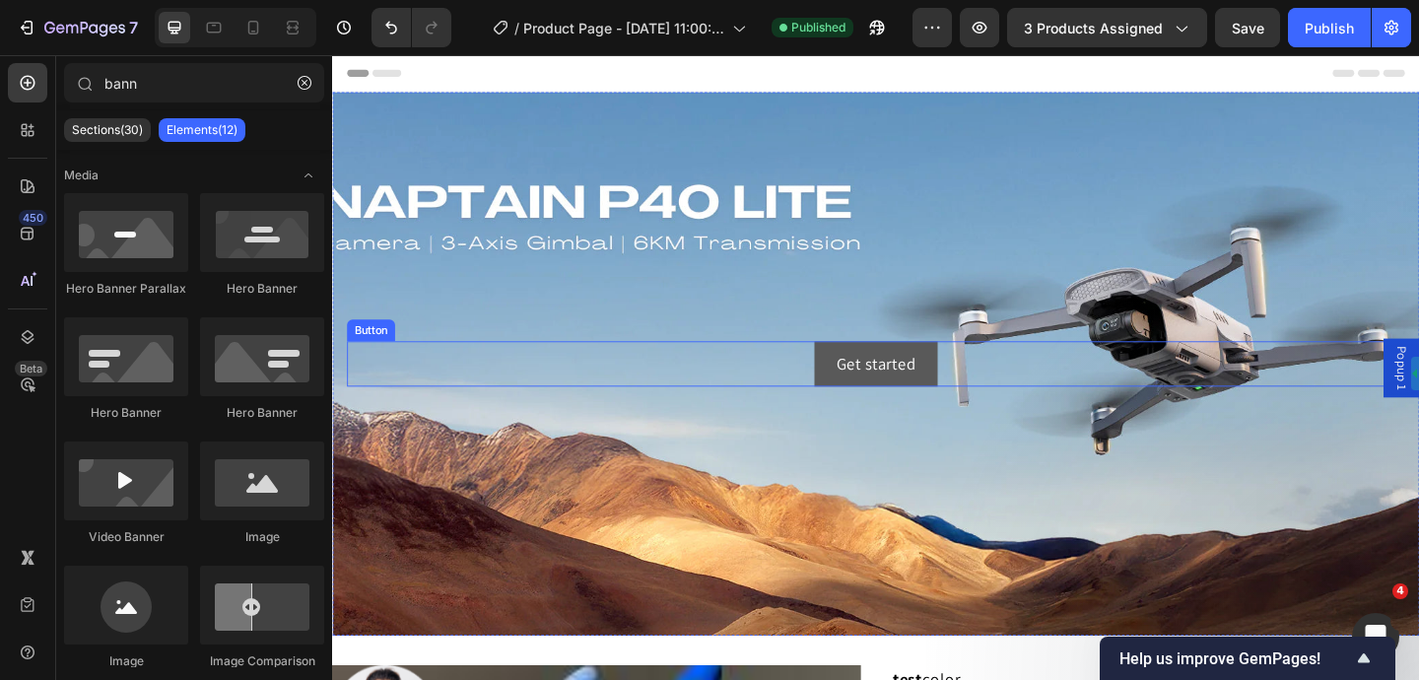
click at [886, 370] on button "Get started" at bounding box center [922, 391] width 133 height 48
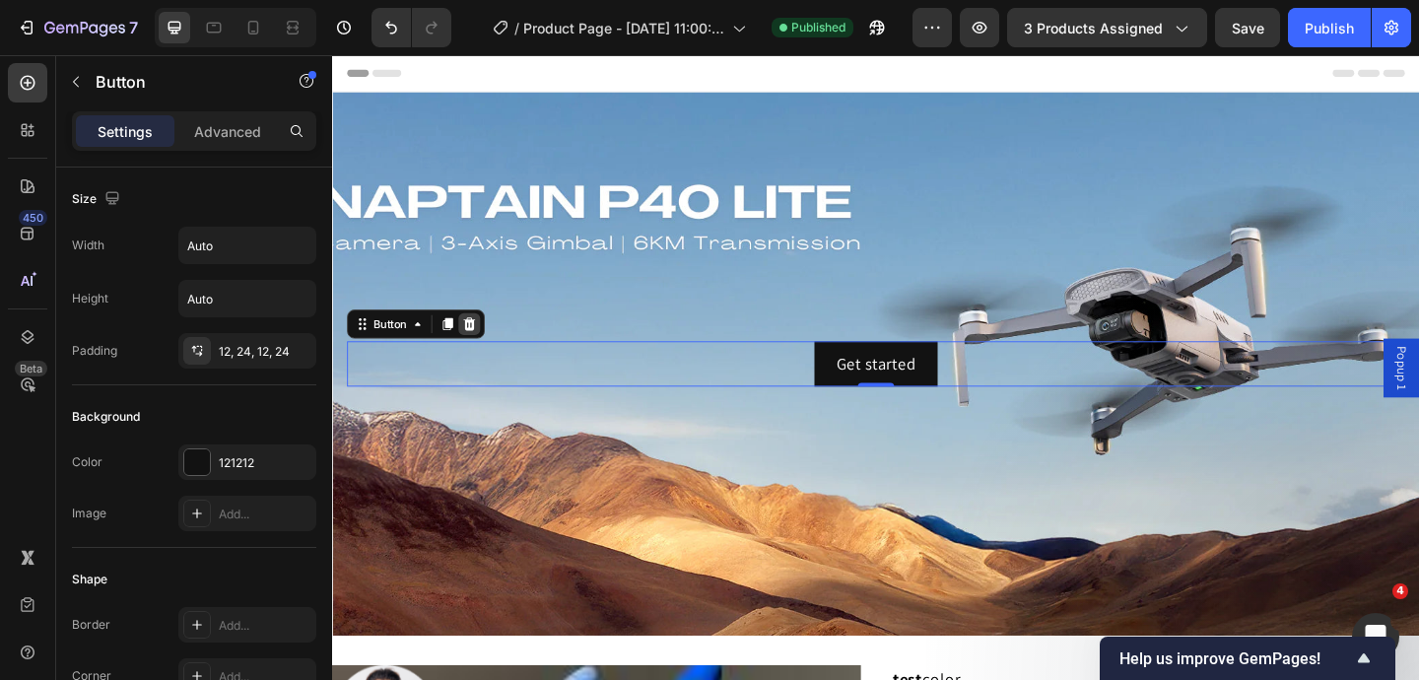
click at [491, 340] on div at bounding box center [481, 348] width 24 height 24
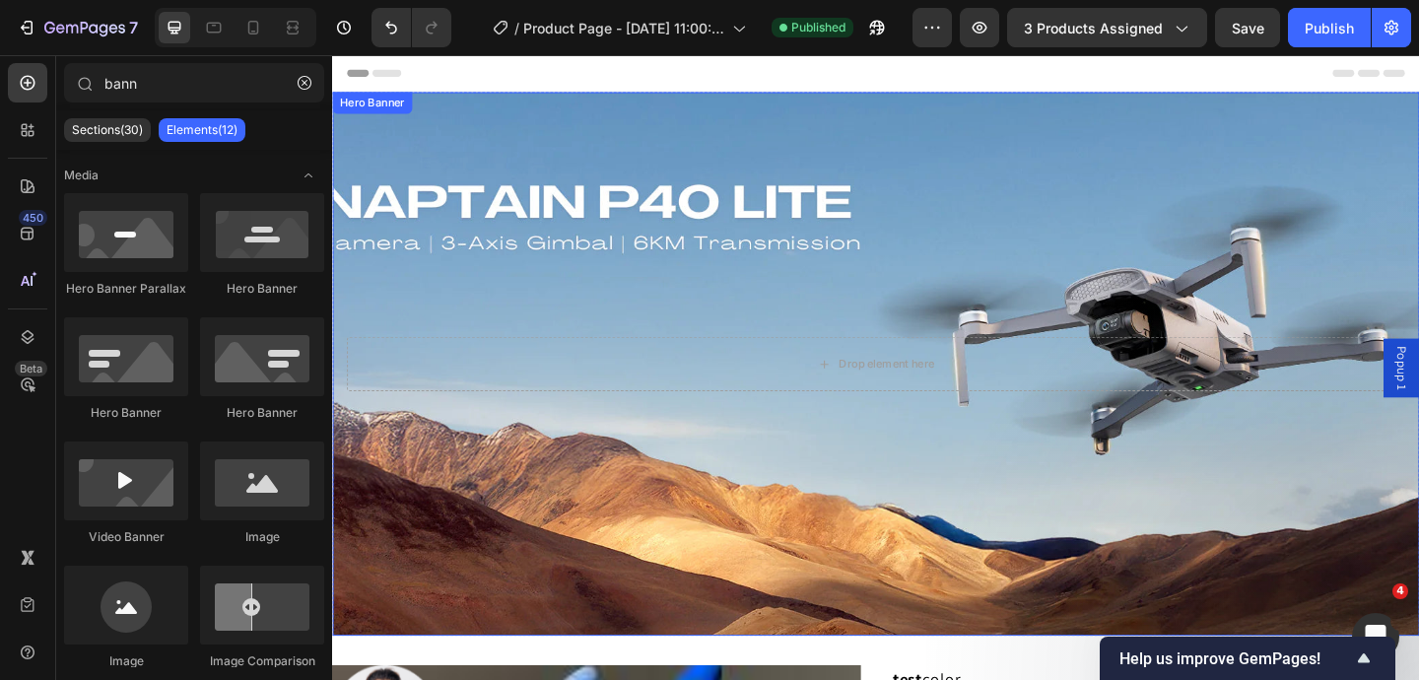
click at [358, 103] on div "Hero Banner" at bounding box center [375, 108] width 79 height 18
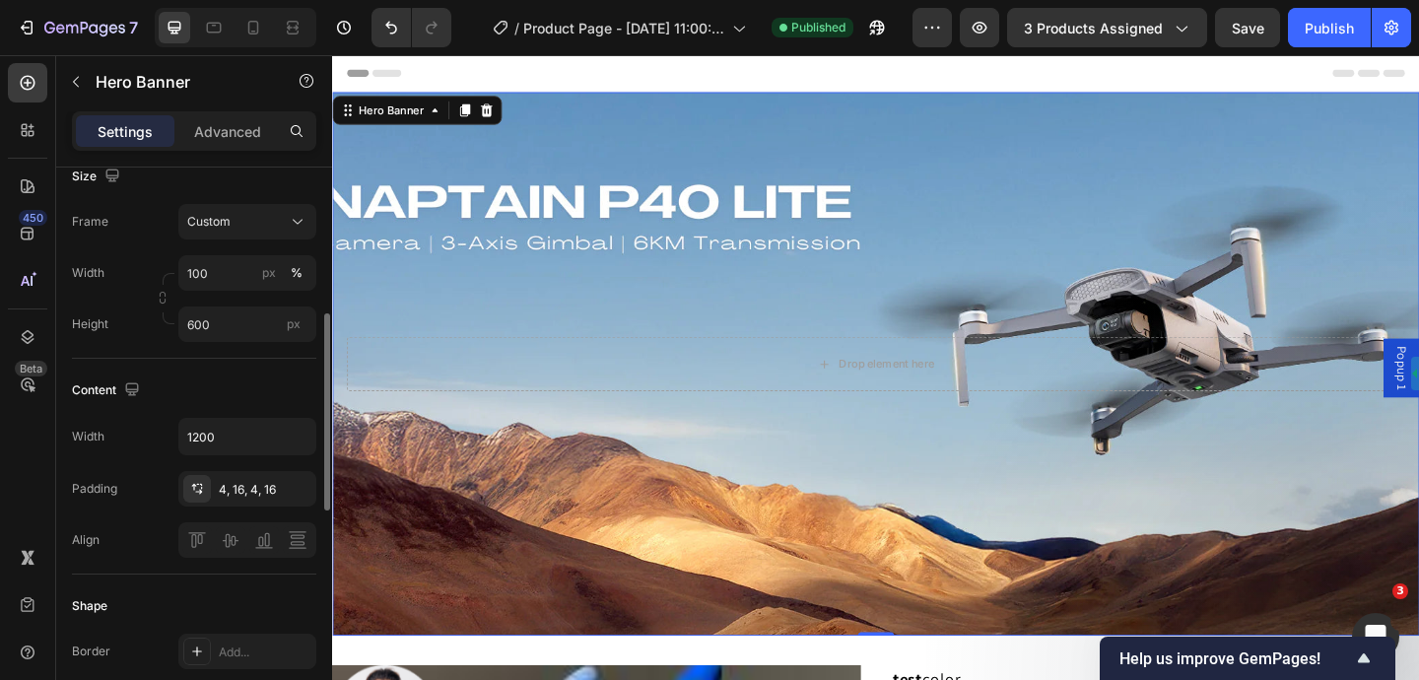
scroll to position [377, 0]
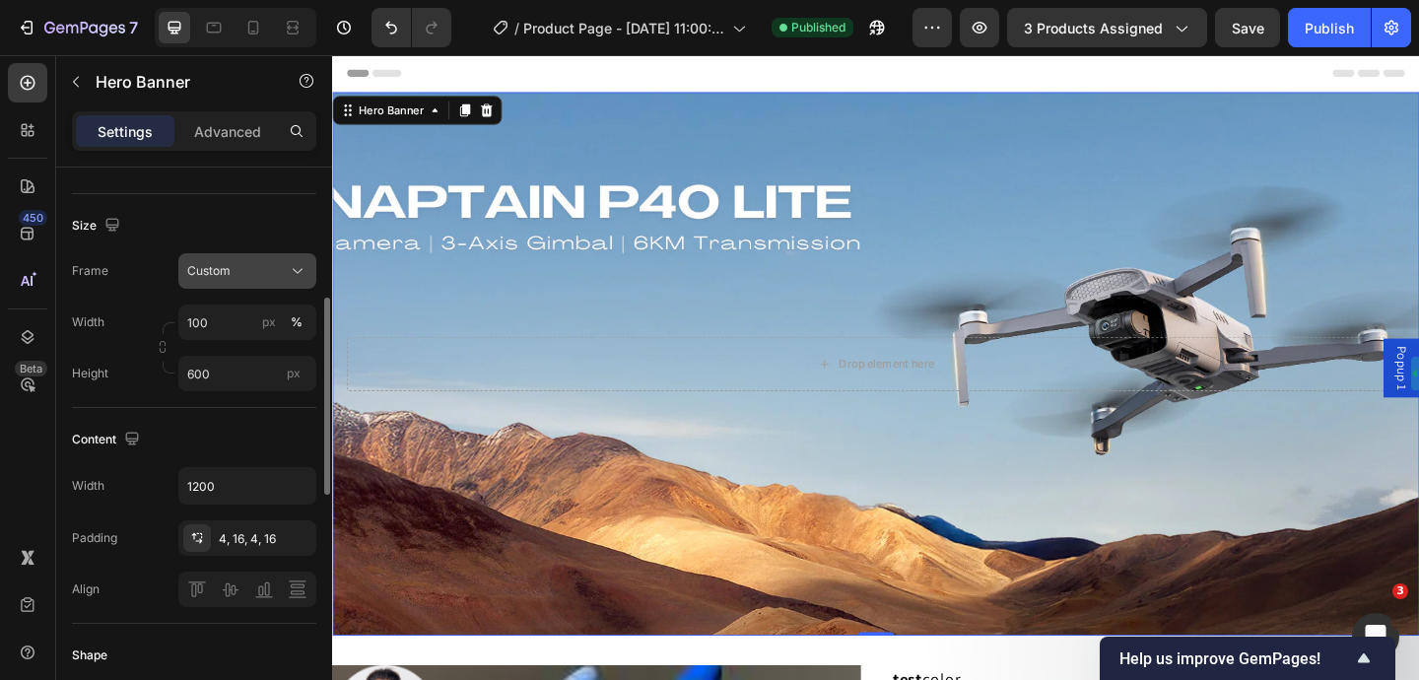
click at [274, 271] on div "Custom" at bounding box center [235, 271] width 97 height 18
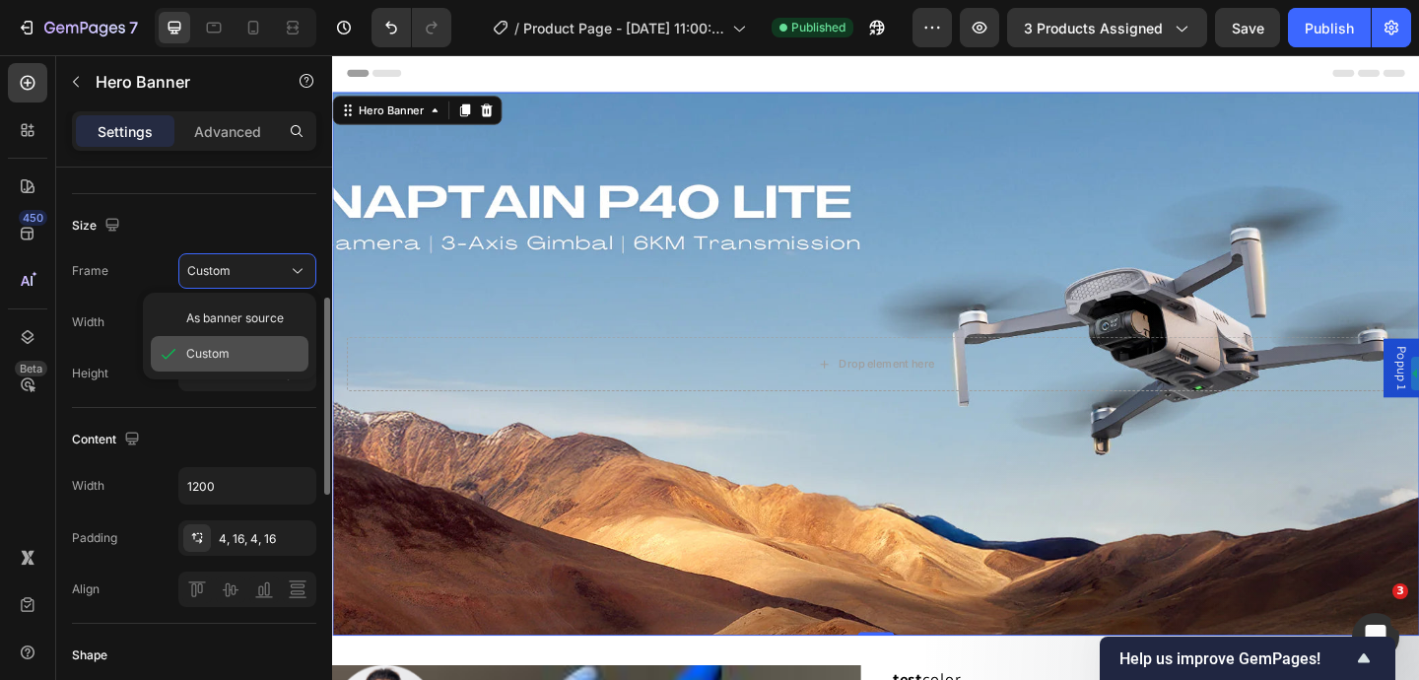
click at [240, 337] on div "Custom" at bounding box center [230, 353] width 158 height 35
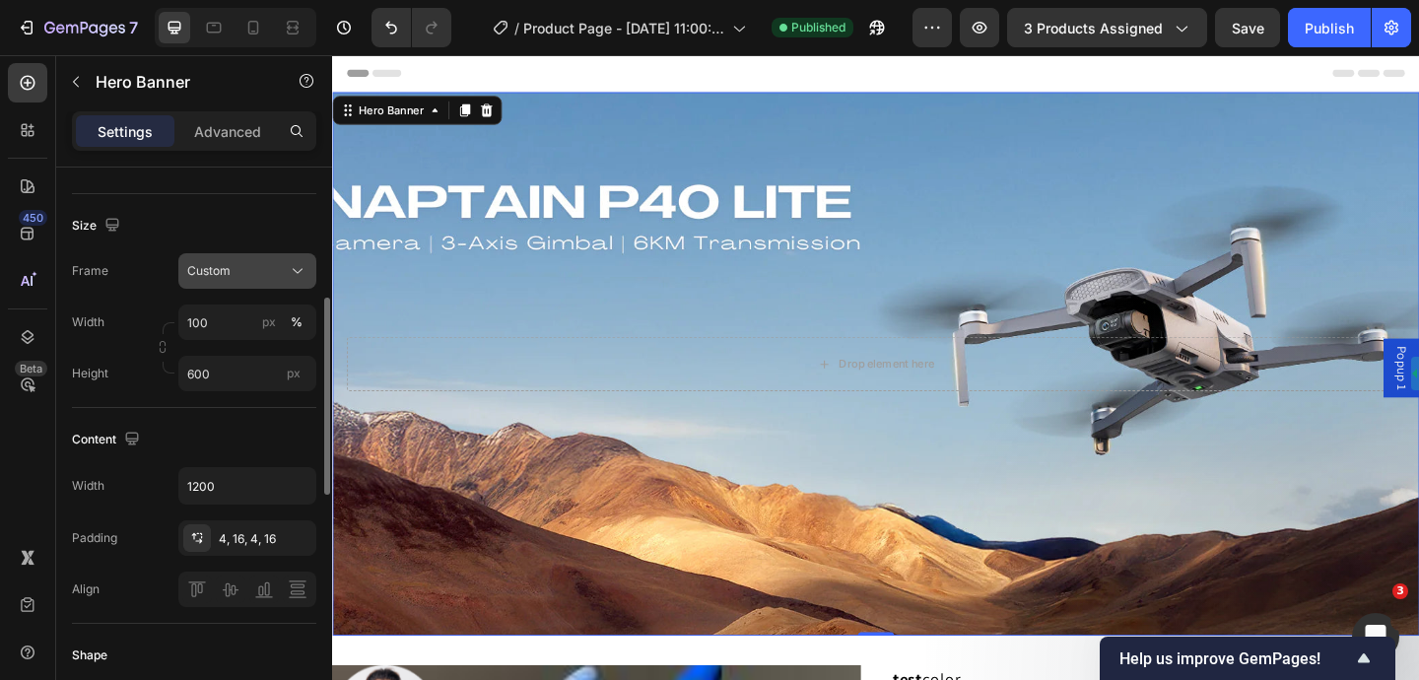
click at [251, 279] on div "Custom" at bounding box center [235, 271] width 97 height 18
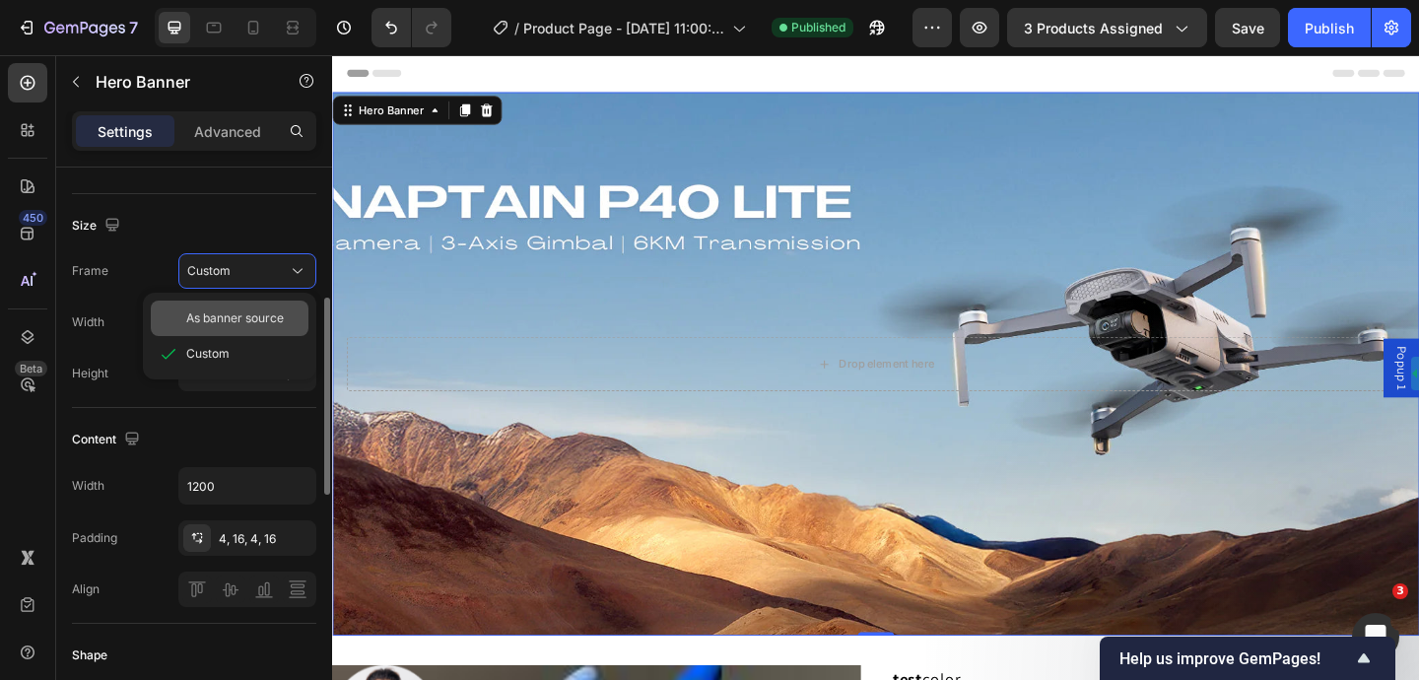
click at [251, 305] on div "As banner source" at bounding box center [230, 318] width 158 height 35
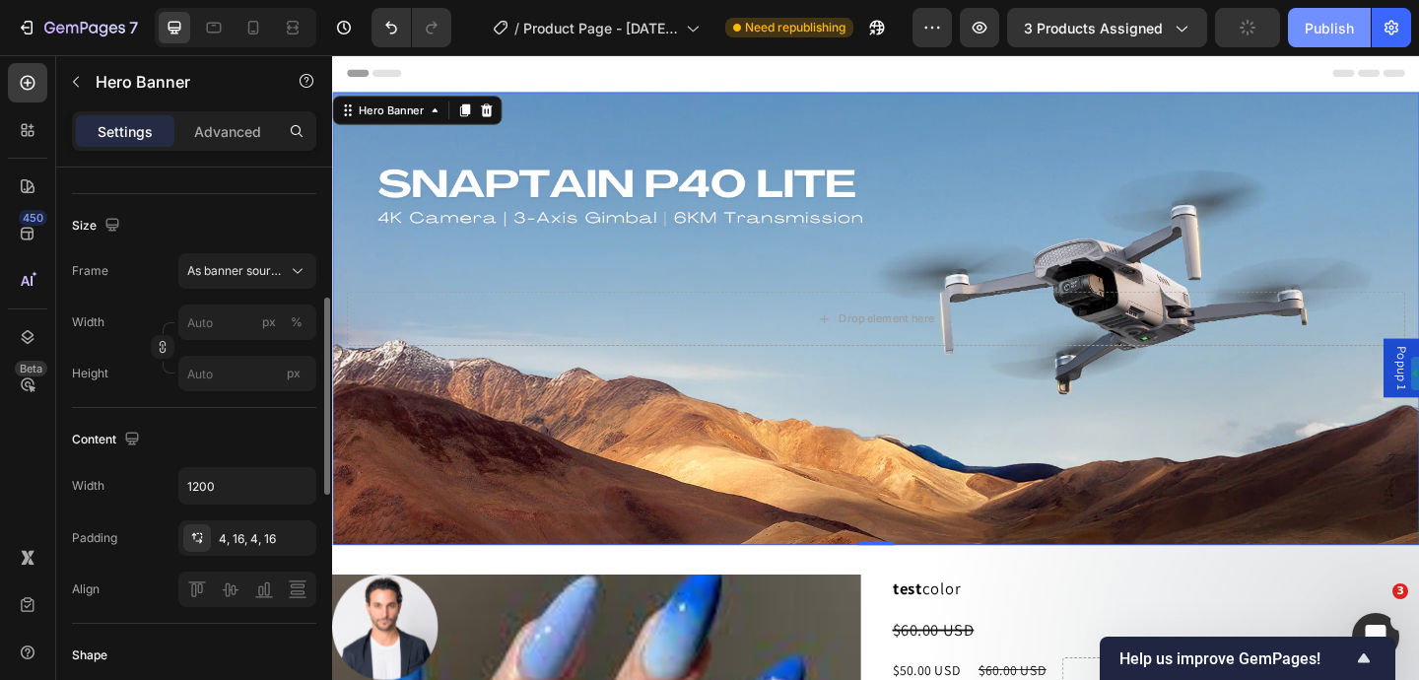
click at [1341, 33] on div "Publish" at bounding box center [1329, 28] width 49 height 21
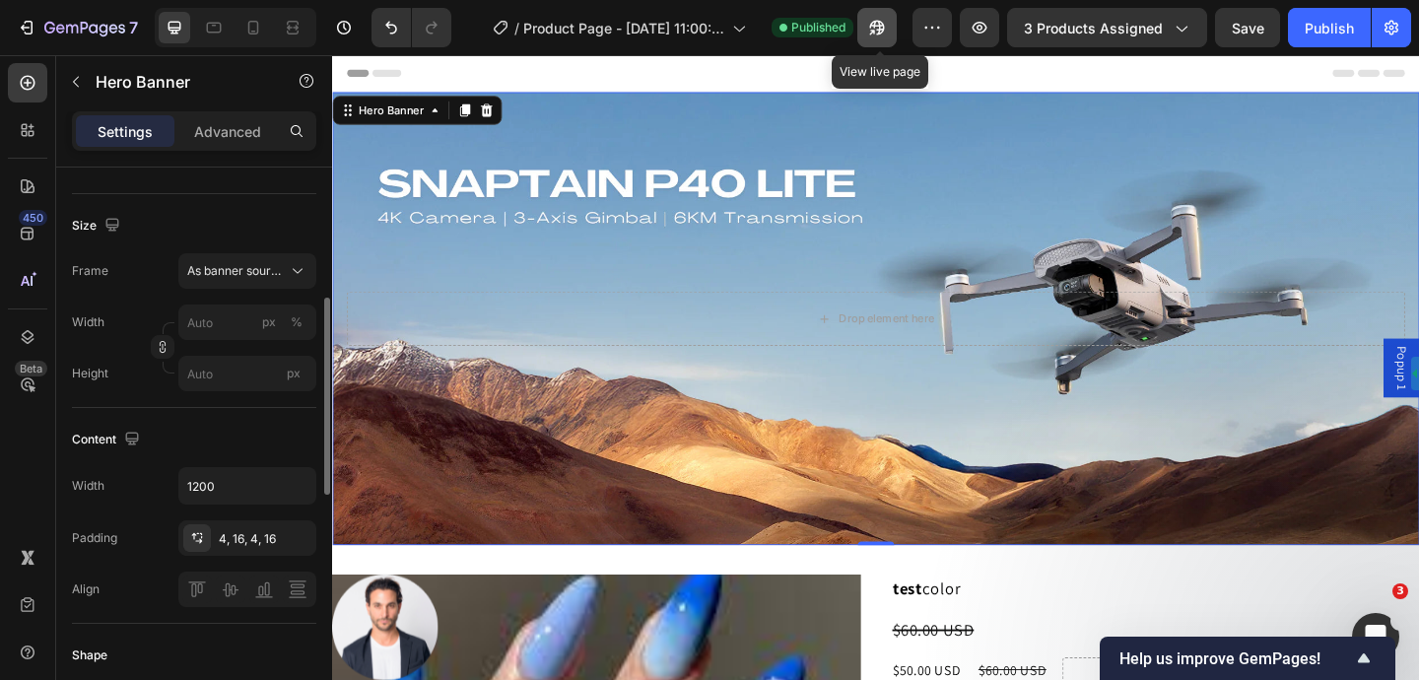
click at [880, 35] on icon "button" at bounding box center [877, 28] width 20 height 20
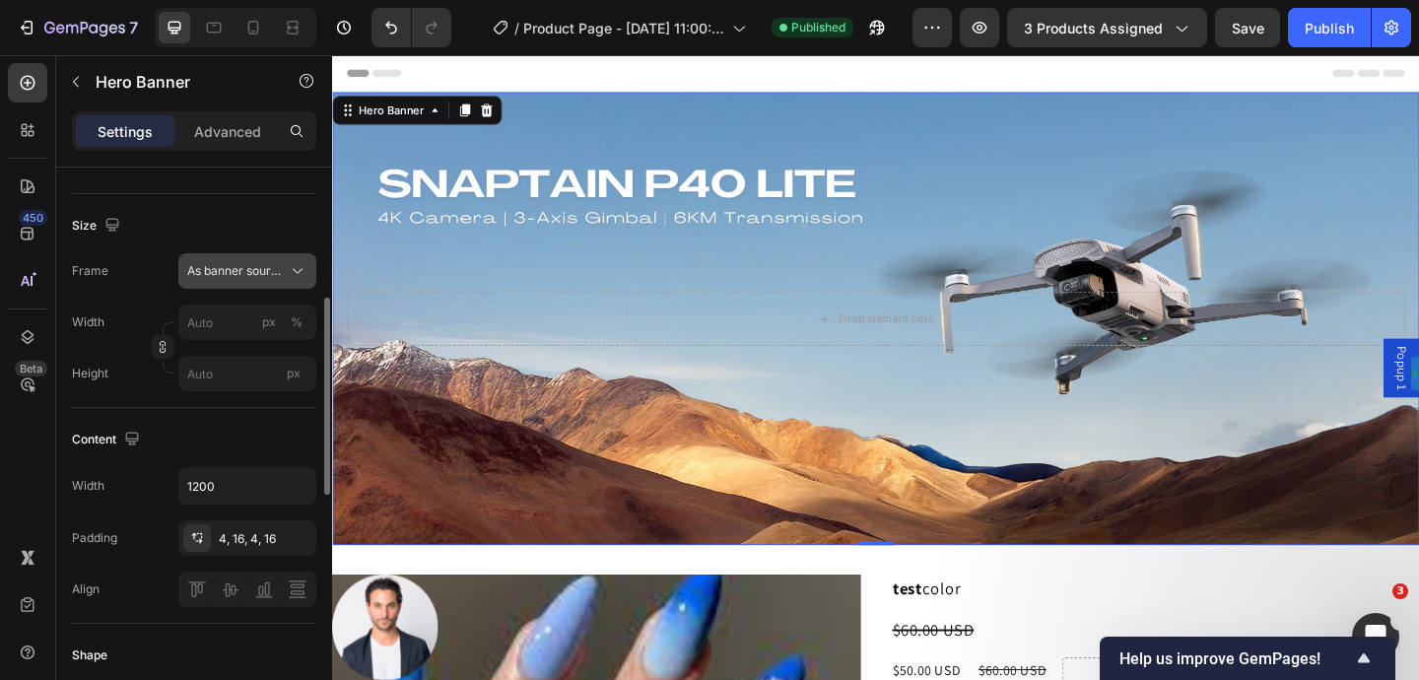
click at [285, 276] on div "As banner source" at bounding box center [247, 271] width 120 height 20
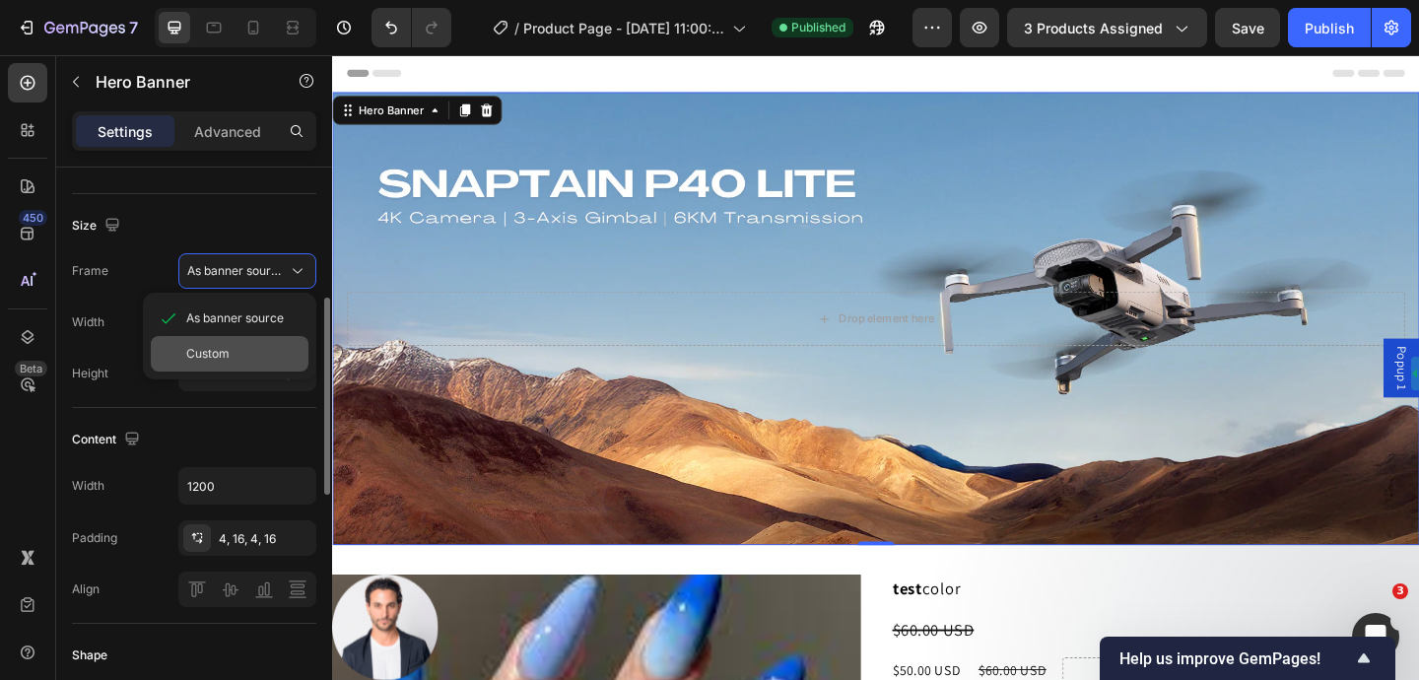
click at [261, 356] on div "Custom" at bounding box center [243, 354] width 114 height 18
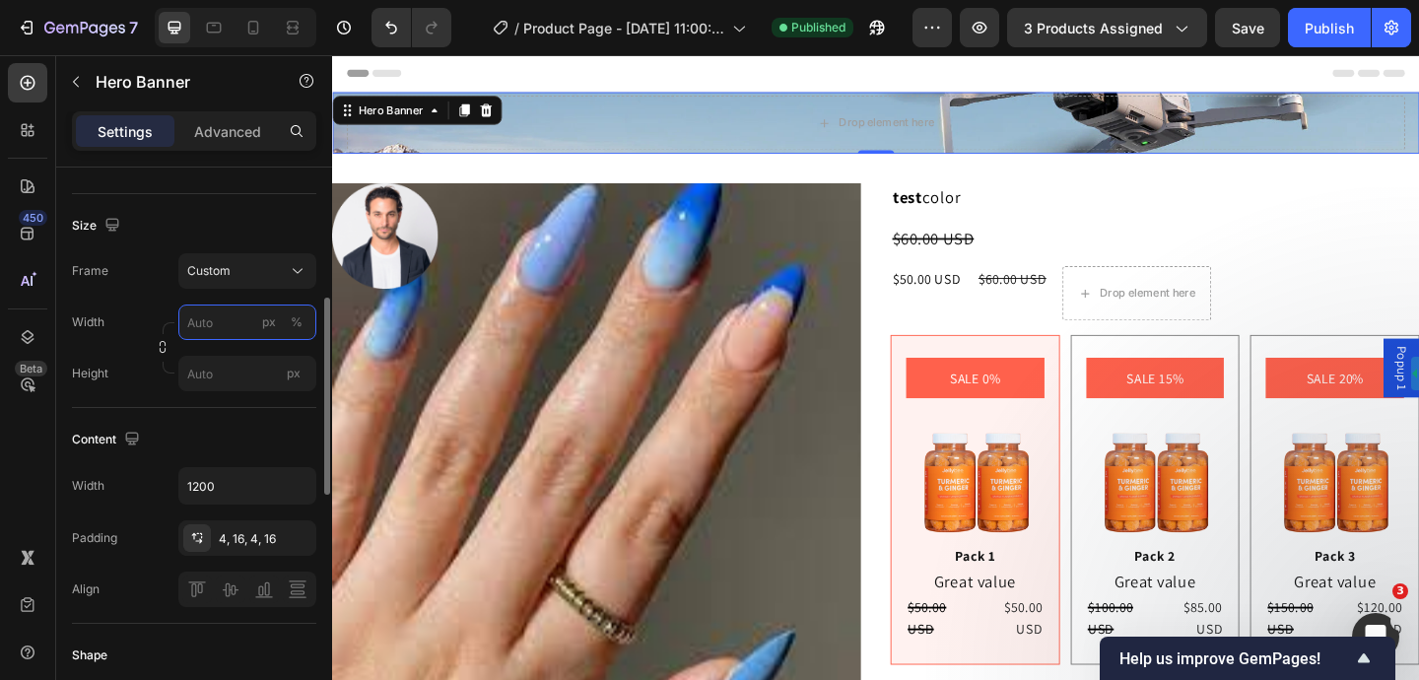
click at [225, 321] on input "px %" at bounding box center [247, 321] width 138 height 35
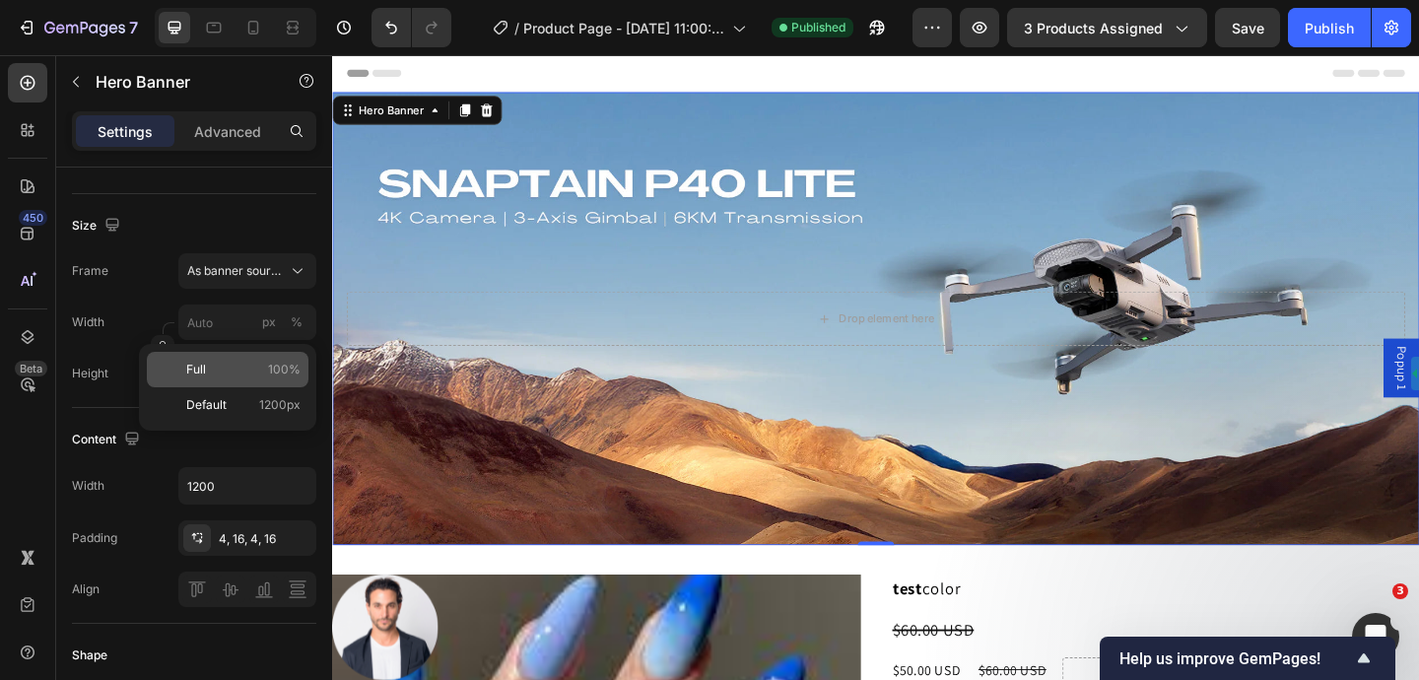
click at [243, 384] on div "Full 100%" at bounding box center [228, 369] width 162 height 35
type input "100"
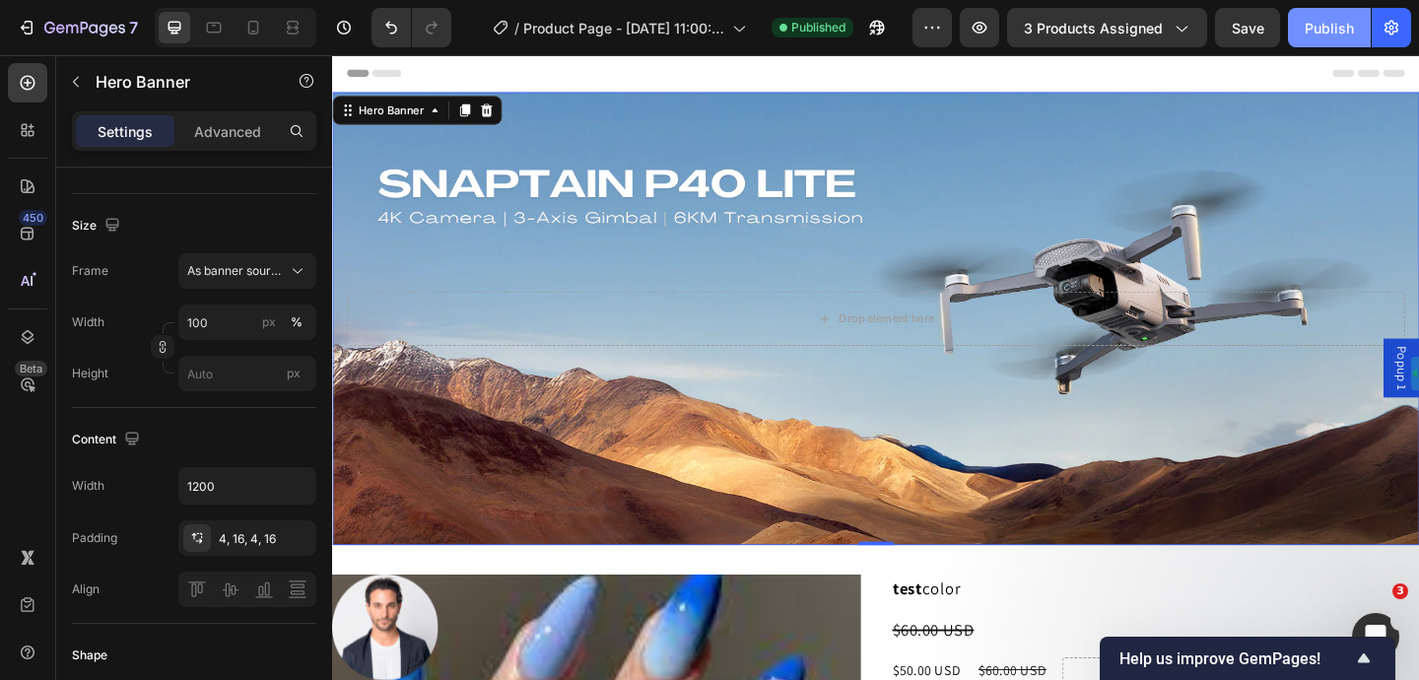
click at [1335, 26] on div "Publish" at bounding box center [1329, 28] width 49 height 21
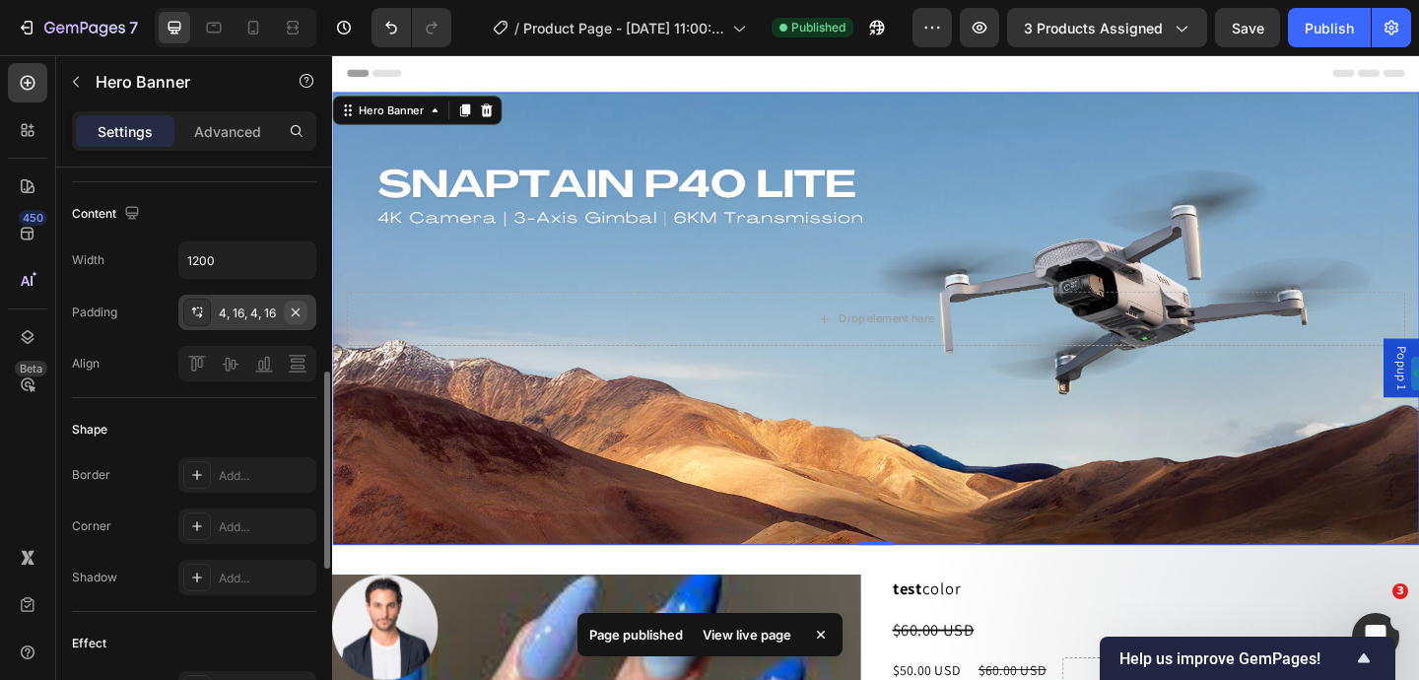
scroll to position [599, 0]
